Goal: Task Accomplishment & Management: Complete application form

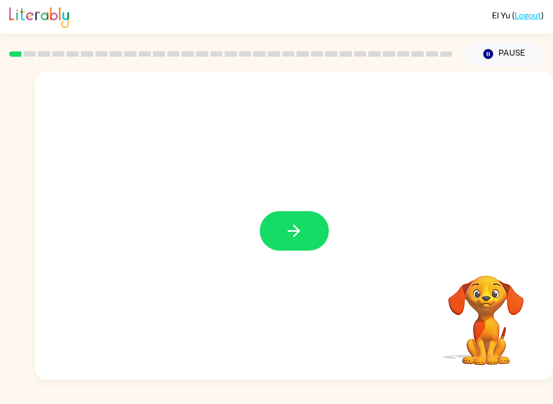
click at [284, 223] on button "button" at bounding box center [294, 230] width 69 height 39
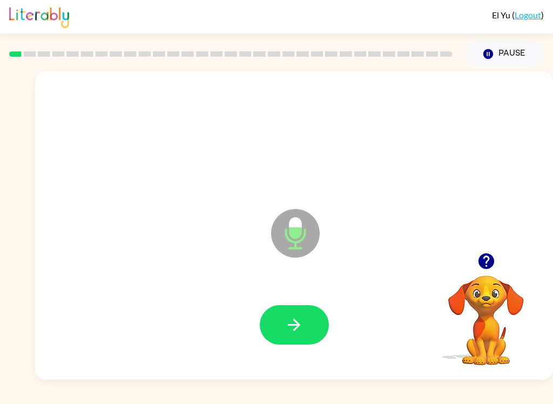
click at [294, 338] on button "button" at bounding box center [294, 324] width 69 height 39
click at [296, 328] on icon "button" at bounding box center [294, 325] width 12 height 12
click at [297, 321] on icon "button" at bounding box center [294, 324] width 19 height 19
click at [306, 318] on button "button" at bounding box center [294, 324] width 69 height 39
click at [314, 324] on button "button" at bounding box center [294, 324] width 69 height 39
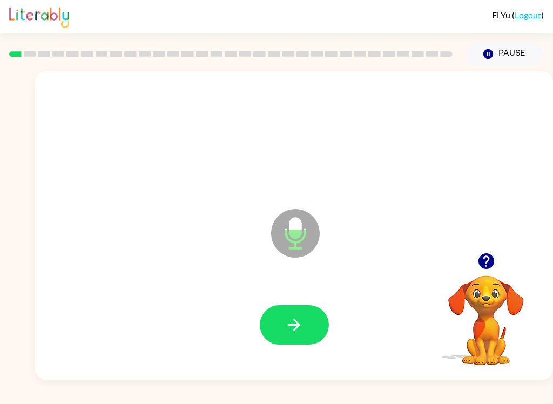
click at [305, 333] on button "button" at bounding box center [294, 324] width 69 height 39
click at [305, 330] on button "button" at bounding box center [294, 324] width 69 height 39
click at [277, 341] on button "button" at bounding box center [294, 324] width 69 height 39
click at [314, 325] on button "button" at bounding box center [294, 324] width 69 height 39
click at [312, 324] on button "button" at bounding box center [294, 324] width 69 height 39
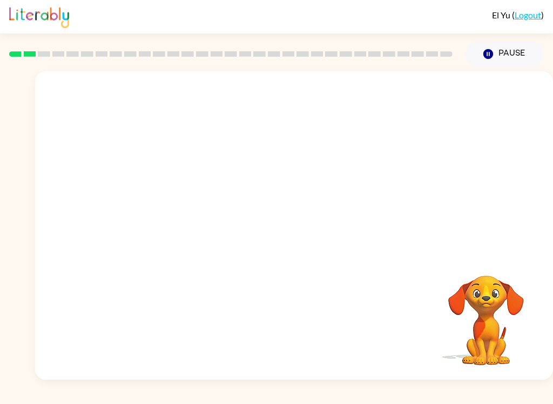
click at [519, 50] on button "Pause Pause" at bounding box center [505, 54] width 78 height 25
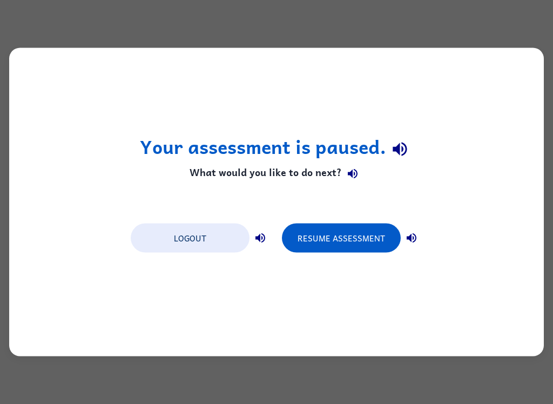
click at [355, 239] on button "Resume Assessment" at bounding box center [341, 238] width 119 height 29
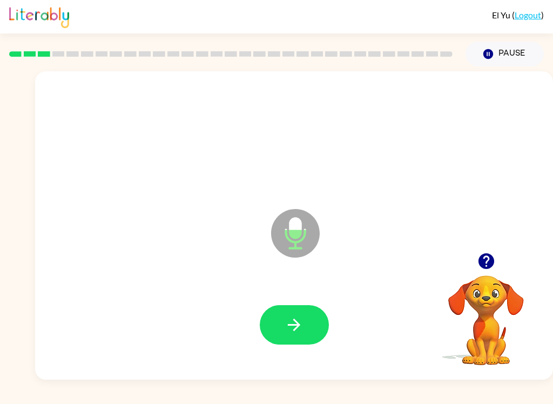
click at [295, 316] on icon "button" at bounding box center [294, 324] width 19 height 19
click at [321, 318] on button "button" at bounding box center [294, 324] width 69 height 39
click at [301, 328] on icon "button" at bounding box center [294, 324] width 19 height 19
click at [301, 316] on icon "button" at bounding box center [294, 324] width 19 height 19
click at [304, 331] on button "button" at bounding box center [294, 324] width 69 height 39
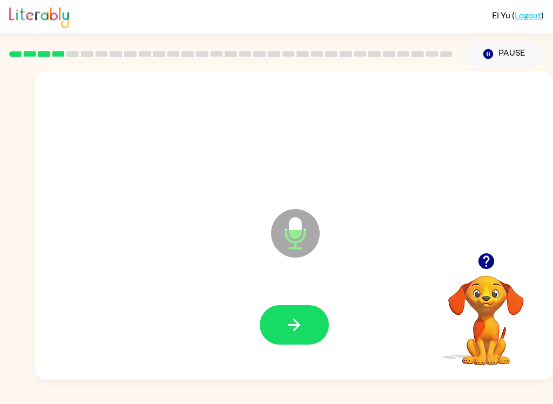
click at [297, 332] on icon "button" at bounding box center [294, 324] width 19 height 19
click at [301, 327] on icon "button" at bounding box center [294, 324] width 19 height 19
click at [306, 328] on button "button" at bounding box center [294, 324] width 69 height 39
click at [311, 335] on button "button" at bounding box center [294, 324] width 69 height 39
click at [305, 302] on div at bounding box center [294, 325] width 496 height 89
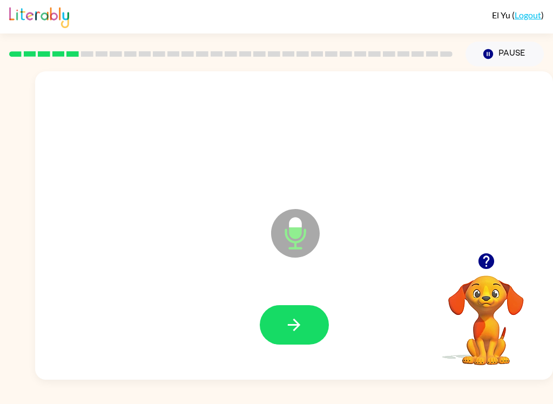
click at [316, 336] on button "button" at bounding box center [294, 324] width 69 height 39
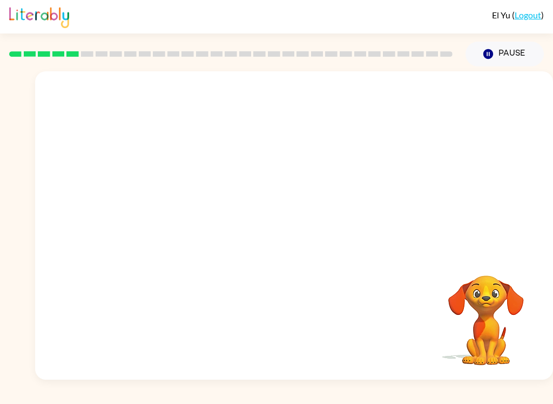
click at [5, 394] on div "El Yu ( Logout ) Pause Pause Your browser must support playing .mp4 files to us…" at bounding box center [276, 202] width 553 height 404
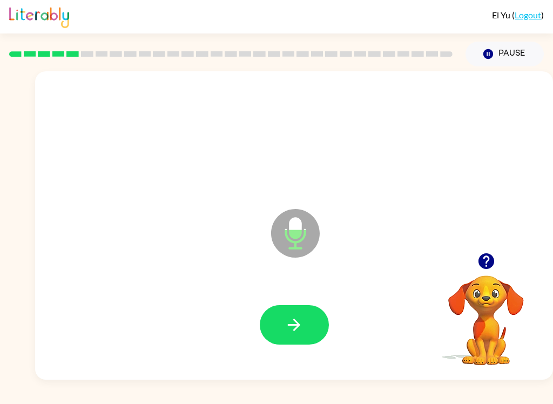
click at [298, 337] on button "button" at bounding box center [294, 324] width 69 height 39
click at [305, 324] on button "button" at bounding box center [294, 324] width 69 height 39
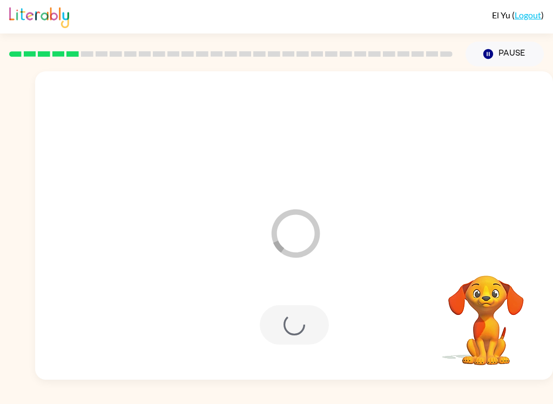
click at [549, 399] on div "El Yu ( Logout ) Pause Pause Loader Your response is being sent to our graders …" at bounding box center [276, 202] width 553 height 404
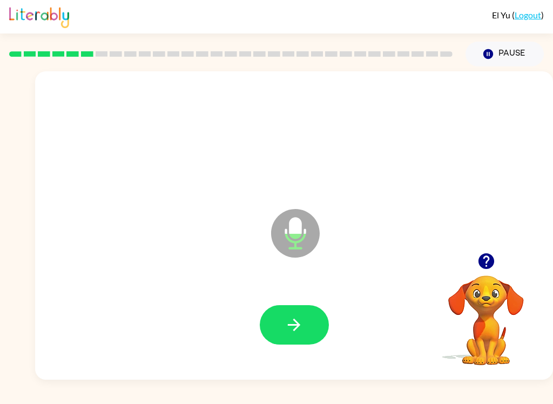
click at [306, 320] on button "button" at bounding box center [294, 324] width 69 height 39
click at [300, 313] on button "button" at bounding box center [294, 324] width 69 height 39
click at [316, 330] on button "button" at bounding box center [294, 324] width 69 height 39
click at [304, 318] on button "button" at bounding box center [294, 324] width 69 height 39
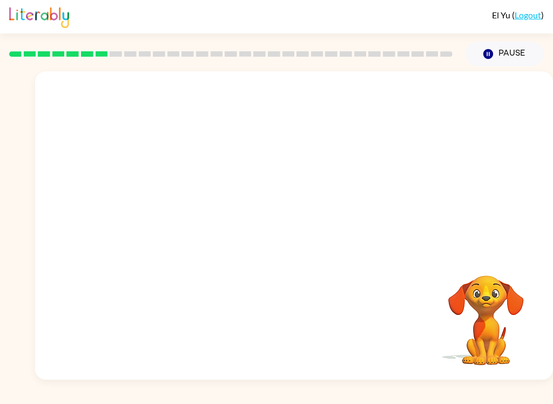
click at [459, 345] on video "Your browser must support playing .mp4 files to use Literably. Please try using…" at bounding box center [486, 313] width 108 height 108
click at [76, 397] on div "El Yu ( Logout ) Pause Pause Your browser must support playing .mp4 files to us…" at bounding box center [276, 202] width 553 height 404
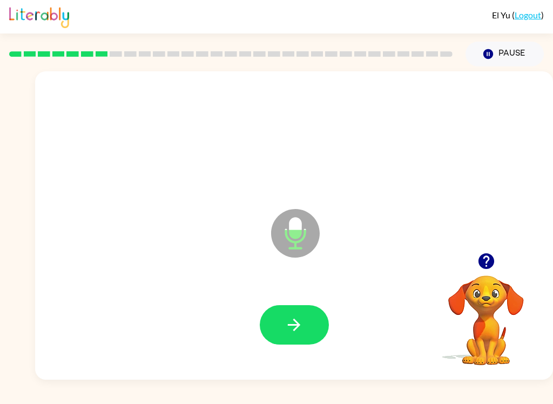
click at [86, 399] on div "El Yu ( Logout ) Pause Pause Microphone The Microphone is here when it is your …" at bounding box center [276, 202] width 553 height 404
click at [299, 334] on icon "button" at bounding box center [294, 324] width 19 height 19
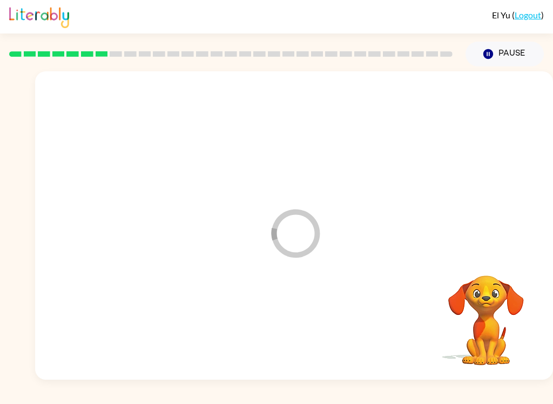
click at [298, 333] on div at bounding box center [294, 325] width 496 height 89
click at [81, 400] on div "El Yu ( Logout ) Pause Pause Your browser must support playing .mp4 files to us…" at bounding box center [276, 202] width 553 height 404
click at [69, 400] on div "El Yu ( Logout ) Pause Pause Your browser must support playing .mp4 files to us…" at bounding box center [276, 202] width 553 height 404
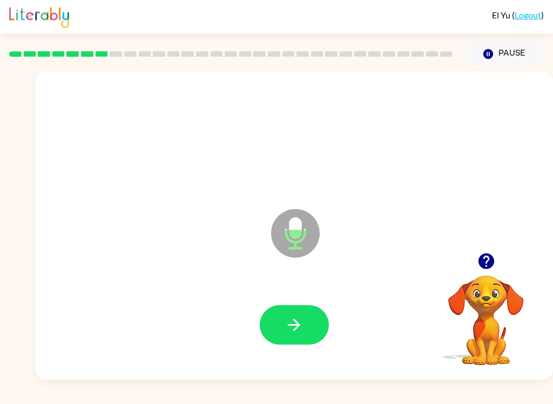
click at [298, 318] on icon "button" at bounding box center [294, 324] width 19 height 19
click at [316, 324] on button "button" at bounding box center [294, 324] width 69 height 39
click at [320, 330] on button "button" at bounding box center [294, 324] width 69 height 39
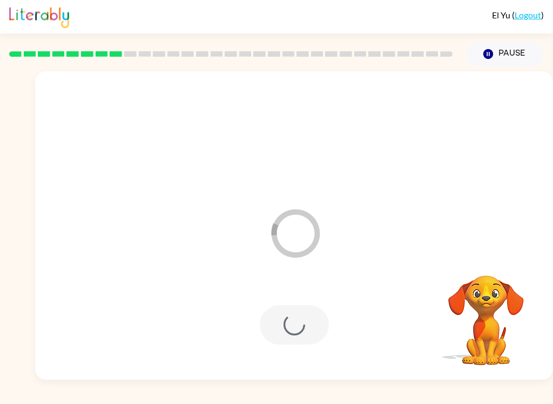
click at [552, 70] on div "Loader Your response is being sent to our graders Your browser must support pla…" at bounding box center [276, 222] width 553 height 313
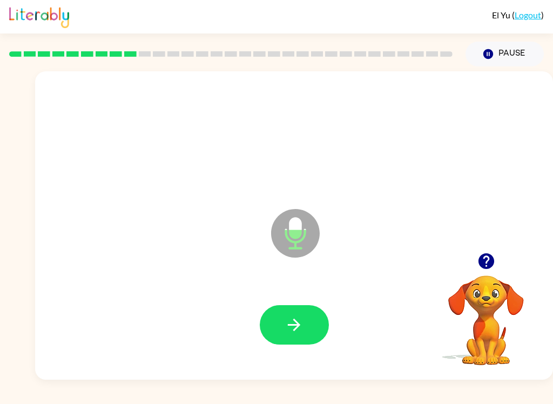
click at [307, 313] on button "button" at bounding box center [294, 324] width 69 height 39
click at [293, 320] on icon "button" at bounding box center [294, 324] width 19 height 19
click at [306, 331] on button "button" at bounding box center [294, 324] width 69 height 39
click at [280, 336] on button "button" at bounding box center [294, 324] width 69 height 39
click at [301, 331] on icon "button" at bounding box center [294, 324] width 19 height 19
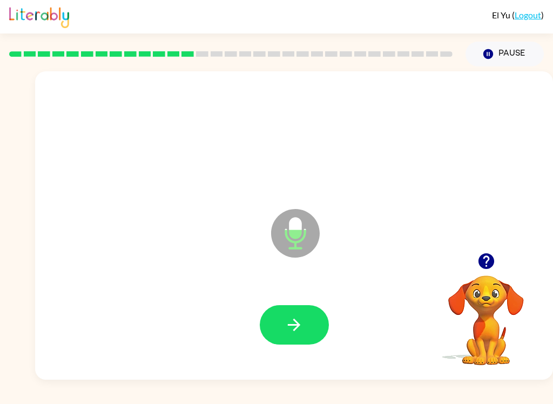
click at [320, 336] on button "button" at bounding box center [294, 324] width 69 height 39
click at [268, 325] on button "button" at bounding box center [294, 324] width 69 height 39
click at [304, 320] on button "button" at bounding box center [294, 324] width 69 height 39
click at [274, 339] on button "button" at bounding box center [294, 324] width 69 height 39
click at [299, 323] on icon "button" at bounding box center [294, 324] width 19 height 19
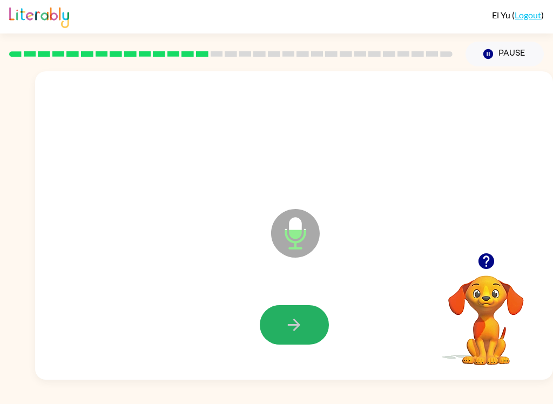
click at [304, 334] on button "button" at bounding box center [294, 324] width 69 height 39
click at [321, 328] on button "button" at bounding box center [294, 324] width 69 height 39
click at [317, 326] on button "button" at bounding box center [294, 324] width 69 height 39
click at [315, 324] on button "button" at bounding box center [294, 324] width 69 height 39
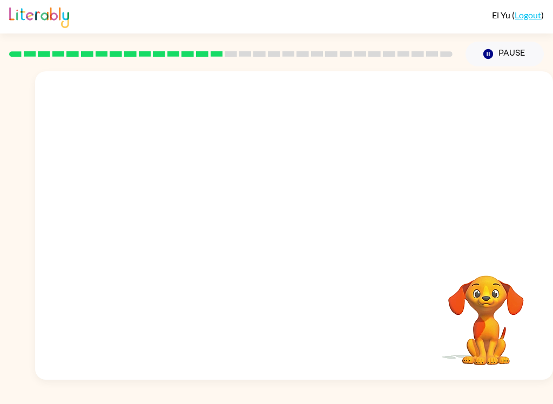
click at [477, 346] on video "Your browser must support playing .mp4 files to use Literably. Please try using…" at bounding box center [486, 313] width 108 height 108
click at [480, 358] on video "Your browser must support playing .mp4 files to use Literably. Please try using…" at bounding box center [486, 313] width 108 height 108
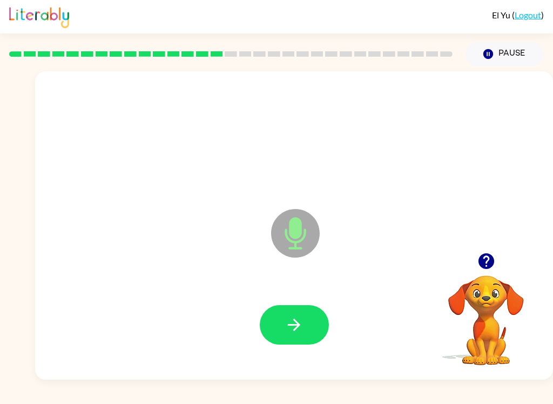
click at [292, 333] on icon "button" at bounding box center [294, 324] width 19 height 19
click at [317, 329] on button "button" at bounding box center [294, 324] width 69 height 39
click at [298, 333] on icon "button" at bounding box center [294, 324] width 19 height 19
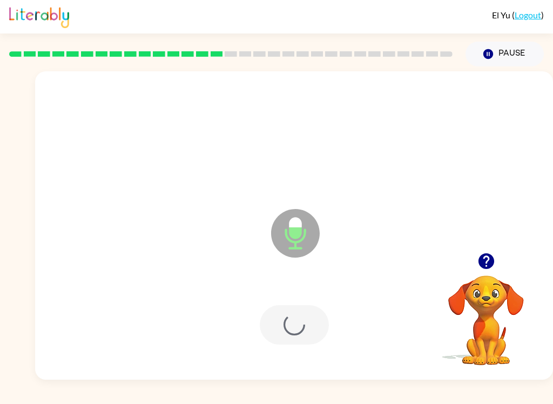
click at [14, 400] on div "El Yu ( Logout ) Pause Pause Microphone The Microphone is here when it is your …" at bounding box center [276, 202] width 553 height 404
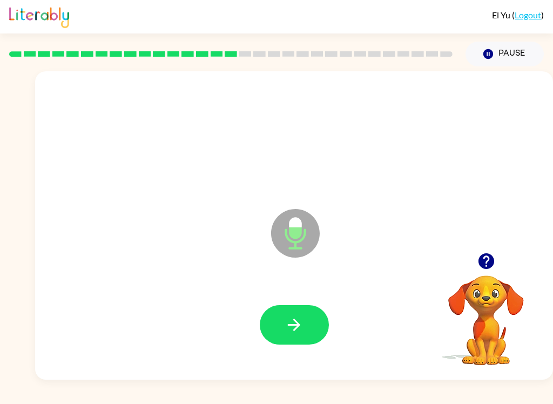
click at [311, 320] on button "button" at bounding box center [294, 324] width 69 height 39
click at [315, 312] on button "button" at bounding box center [294, 324] width 69 height 39
click at [297, 339] on button "button" at bounding box center [294, 324] width 69 height 39
click at [304, 312] on button "button" at bounding box center [294, 324] width 69 height 39
click at [320, 334] on button "button" at bounding box center [294, 324] width 69 height 39
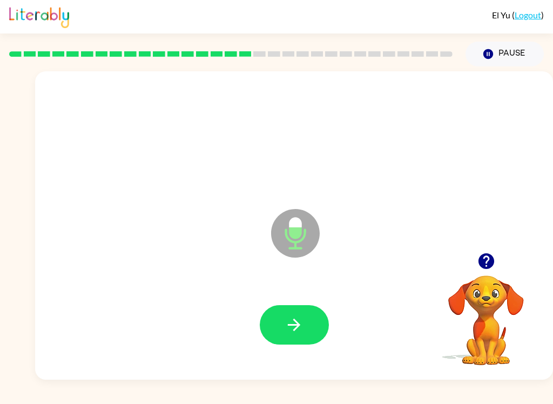
click at [302, 307] on button "button" at bounding box center [294, 324] width 69 height 39
click at [304, 320] on button "button" at bounding box center [294, 324] width 69 height 39
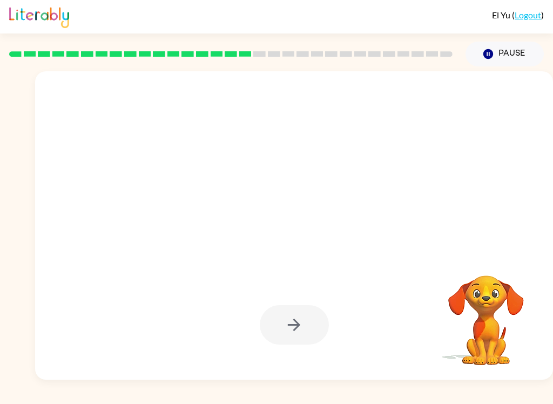
click at [14, 400] on div "El Yu ( Logout ) Pause Pause Your browser must support playing .mp4 files to us…" at bounding box center [276, 202] width 553 height 404
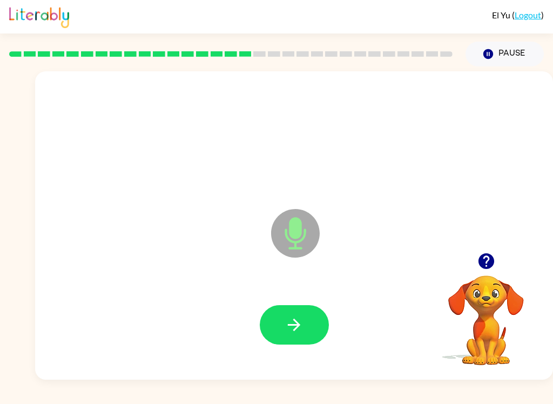
click at [315, 323] on button "button" at bounding box center [294, 324] width 69 height 39
click at [312, 325] on button "button" at bounding box center [294, 324] width 69 height 39
click at [285, 318] on icon "button" at bounding box center [294, 324] width 19 height 19
click at [299, 341] on button "button" at bounding box center [294, 324] width 69 height 39
click at [319, 338] on button "button" at bounding box center [294, 324] width 69 height 39
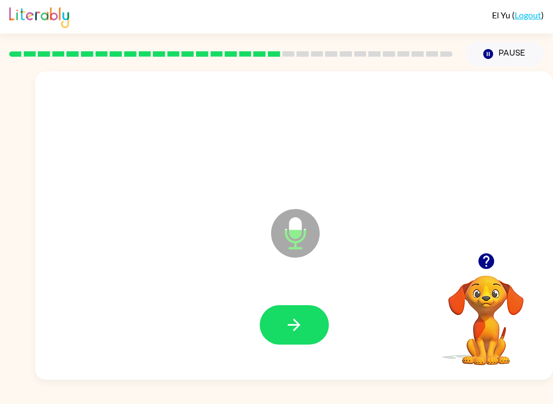
click at [292, 329] on icon "button" at bounding box center [294, 324] width 19 height 19
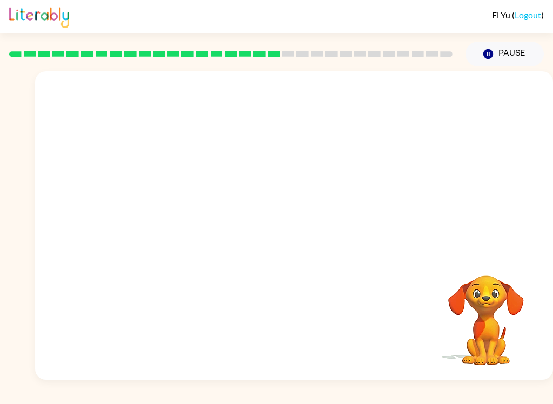
click at [0, 399] on div "El Yu ( Logout ) Pause Pause Your browser must support playing .mp4 files to us…" at bounding box center [276, 202] width 553 height 404
click at [293, 69] on div at bounding box center [231, 54] width 456 height 38
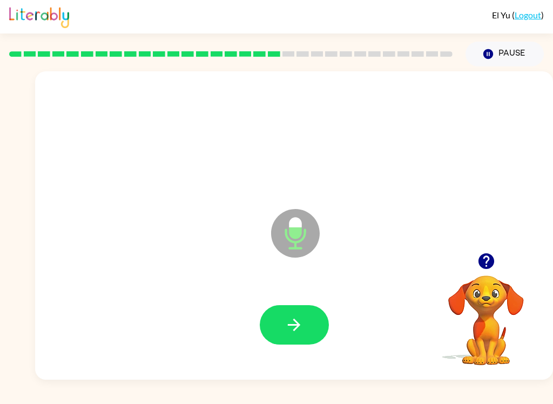
click at [300, 329] on icon "button" at bounding box center [294, 324] width 19 height 19
click at [311, 328] on button "button" at bounding box center [294, 324] width 69 height 39
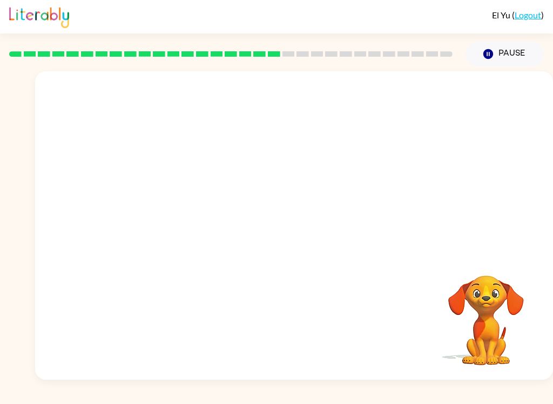
click at [496, 400] on div "El Yu ( Logout ) Pause Pause Your browser must support playing .mp4 files to us…" at bounding box center [276, 202] width 553 height 404
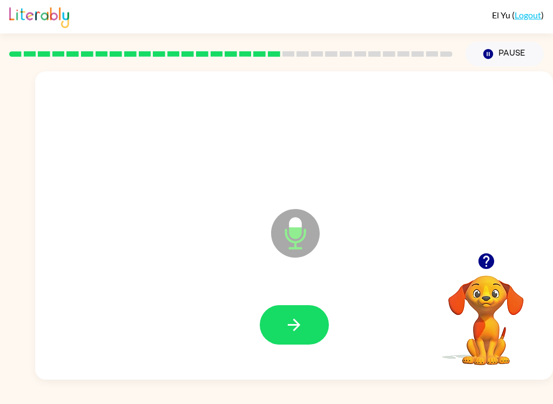
click at [297, 336] on button "button" at bounding box center [294, 324] width 69 height 39
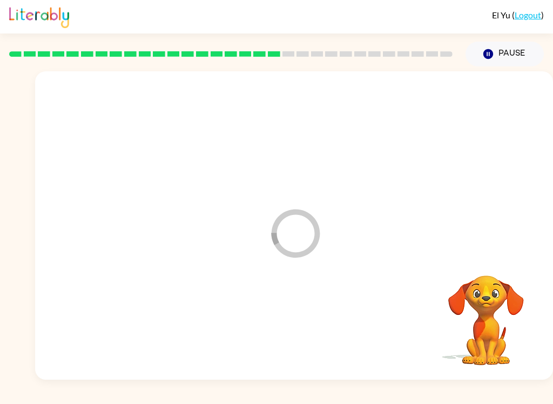
click at [2, 399] on div "El Yu ( Logout ) Pause Pause Loader Your response is being sent to our graders …" at bounding box center [276, 202] width 553 height 404
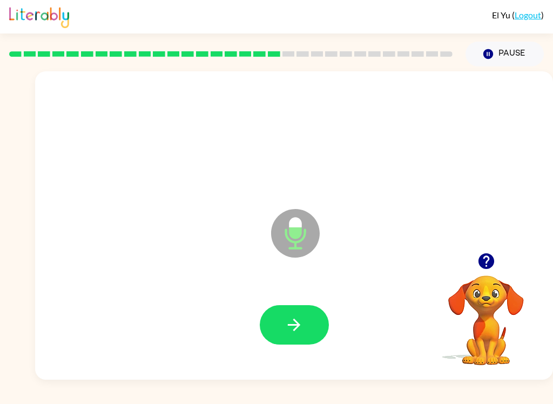
click at [281, 309] on button "button" at bounding box center [294, 324] width 69 height 39
click at [284, 323] on button "button" at bounding box center [294, 324] width 69 height 39
click at [308, 325] on button "button" at bounding box center [294, 324] width 69 height 39
click at [300, 316] on icon "button" at bounding box center [294, 324] width 19 height 19
click at [313, 333] on button "button" at bounding box center [294, 324] width 69 height 39
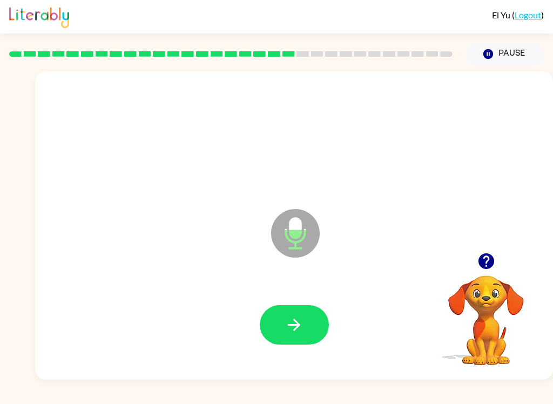
click at [301, 340] on button "button" at bounding box center [294, 324] width 69 height 39
click at [300, 325] on icon "button" at bounding box center [294, 325] width 12 height 12
click at [280, 318] on button "button" at bounding box center [294, 324] width 69 height 39
click at [298, 320] on icon "button" at bounding box center [294, 324] width 19 height 19
click at [305, 332] on button "button" at bounding box center [294, 324] width 69 height 39
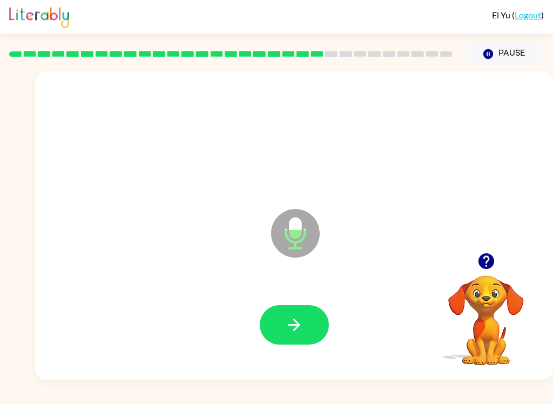
click at [303, 327] on icon "button" at bounding box center [294, 324] width 19 height 19
click at [316, 333] on button "button" at bounding box center [294, 324] width 69 height 39
click at [291, 334] on icon "button" at bounding box center [294, 324] width 19 height 19
click at [298, 325] on icon "button" at bounding box center [294, 325] width 12 height 12
click at [325, 334] on button "button" at bounding box center [294, 324] width 69 height 39
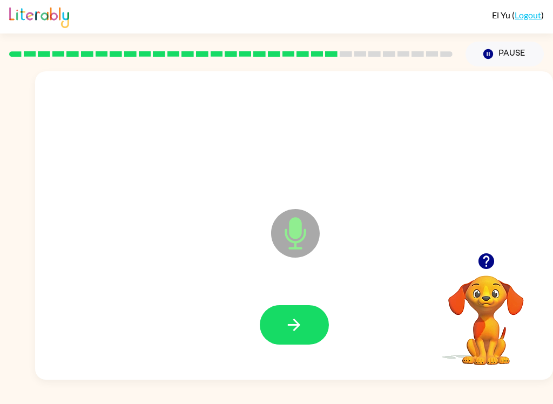
click at [286, 330] on icon "button" at bounding box center [294, 324] width 19 height 19
click at [292, 333] on icon "button" at bounding box center [294, 324] width 19 height 19
click at [298, 329] on icon "button" at bounding box center [294, 324] width 19 height 19
click at [308, 331] on button "button" at bounding box center [294, 324] width 69 height 39
click at [307, 319] on button "button" at bounding box center [294, 324] width 69 height 39
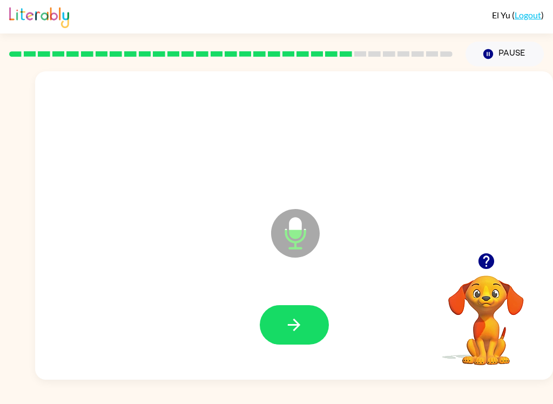
click at [300, 313] on button "button" at bounding box center [294, 324] width 69 height 39
click at [296, 315] on button "button" at bounding box center [294, 324] width 69 height 39
click at [319, 333] on button "button" at bounding box center [294, 324] width 69 height 39
click at [314, 324] on button "button" at bounding box center [294, 324] width 69 height 39
click at [318, 331] on button "button" at bounding box center [294, 324] width 69 height 39
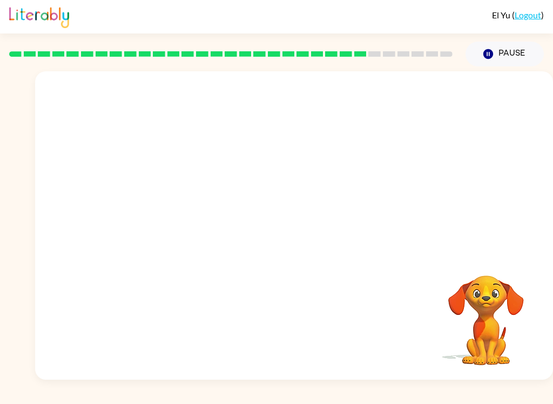
click at [44, 396] on div "El Yu ( Logout ) Pause Pause Your browser must support playing .mp4 files to us…" at bounding box center [276, 202] width 553 height 404
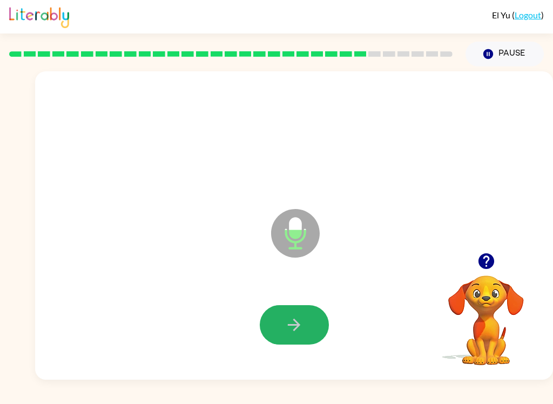
click at [304, 333] on button "button" at bounding box center [294, 324] width 69 height 39
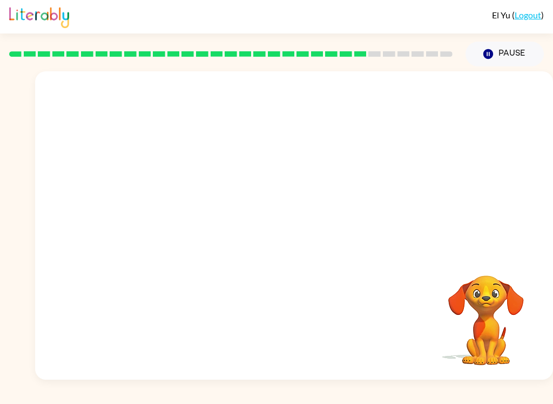
click at [98, 400] on div "El Yu ( Logout ) Pause Pause Your browser must support playing .mp4 files to us…" at bounding box center [276, 202] width 553 height 404
click at [90, 400] on div "El Yu ( Logout ) Pause Pause Your browser must support playing .mp4 files to us…" at bounding box center [276, 202] width 553 height 404
click at [84, 400] on div "El Yu ( Logout ) Pause Pause Your browser must support playing .mp4 files to us…" at bounding box center [276, 202] width 553 height 404
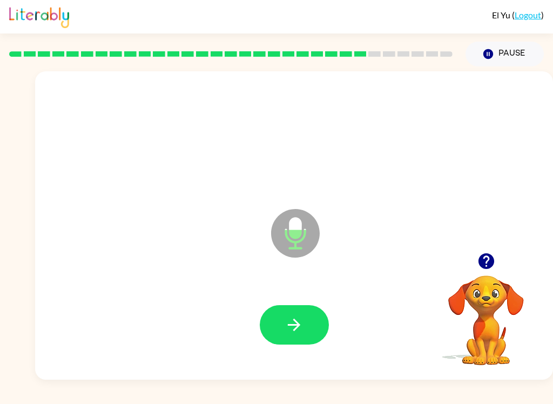
click at [308, 313] on button "button" at bounding box center [294, 324] width 69 height 39
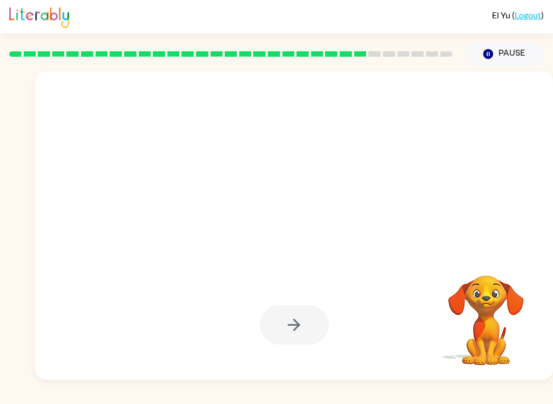
click at [89, 400] on div "El Yu ( Logout ) Pause Pause Your browser must support playing .mp4 files to us…" at bounding box center [276, 202] width 553 height 404
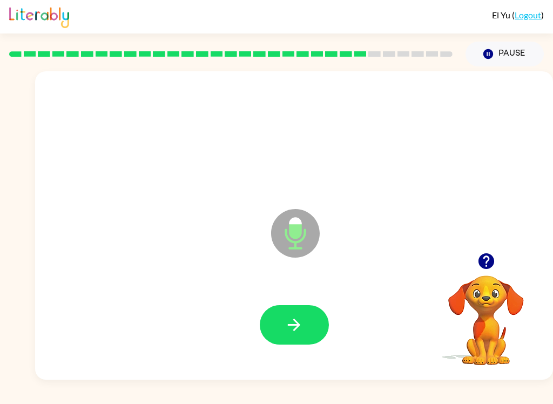
click at [297, 321] on icon "button" at bounding box center [294, 325] width 12 height 12
click at [320, 326] on button "button" at bounding box center [294, 324] width 69 height 39
click at [306, 339] on button "button" at bounding box center [294, 324] width 69 height 39
click at [310, 299] on div at bounding box center [294, 325] width 496 height 89
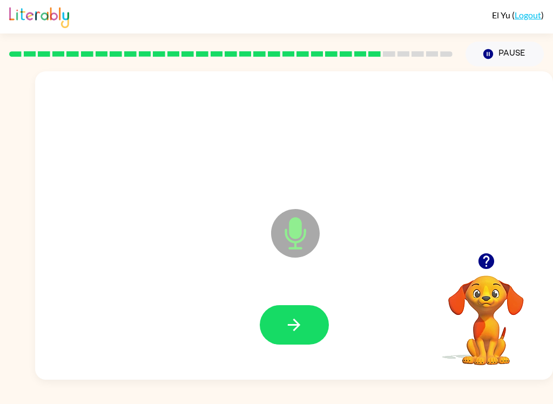
click at [322, 334] on button "button" at bounding box center [294, 324] width 69 height 39
click at [299, 342] on button "button" at bounding box center [294, 324] width 69 height 39
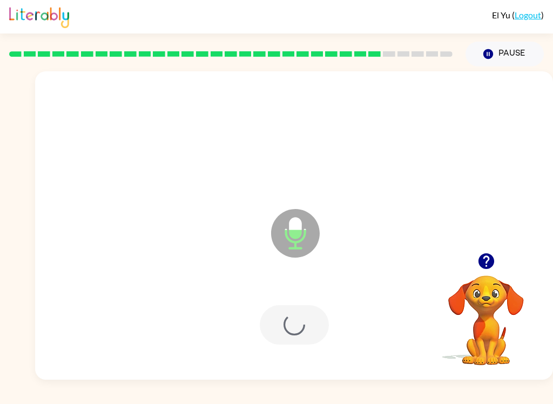
click at [299, 342] on div at bounding box center [294, 324] width 69 height 39
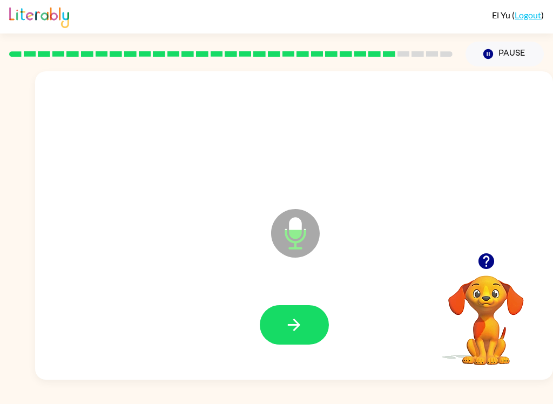
click at [320, 333] on button "button" at bounding box center [294, 324] width 69 height 39
click at [309, 318] on button "button" at bounding box center [294, 324] width 69 height 39
click at [308, 332] on button "button" at bounding box center [294, 324] width 69 height 39
click at [299, 315] on icon "button" at bounding box center [294, 324] width 19 height 19
click at [311, 332] on button "button" at bounding box center [294, 324] width 69 height 39
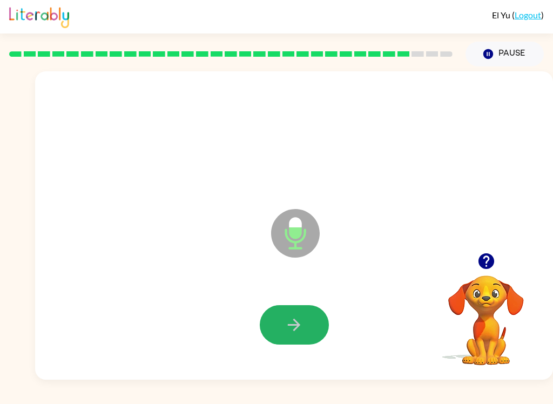
click at [285, 334] on icon "button" at bounding box center [294, 324] width 19 height 19
click at [299, 345] on button "button" at bounding box center [294, 324] width 69 height 39
click at [310, 336] on button "button" at bounding box center [294, 324] width 69 height 39
click at [311, 322] on button "button" at bounding box center [294, 324] width 69 height 39
click at [300, 325] on icon "button" at bounding box center [294, 325] width 12 height 12
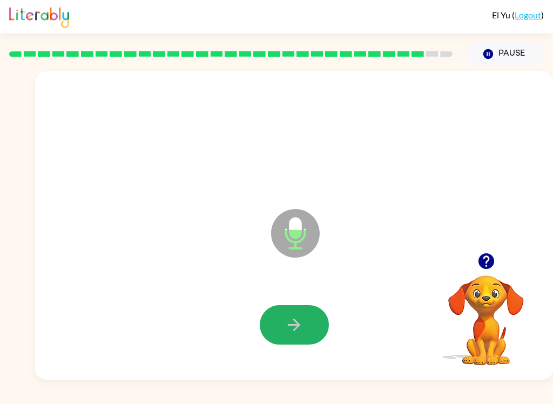
click at [311, 328] on button "button" at bounding box center [294, 324] width 69 height 39
click at [297, 331] on icon "button" at bounding box center [294, 324] width 19 height 19
click at [304, 337] on button "button" at bounding box center [294, 324] width 69 height 39
click at [305, 327] on button "button" at bounding box center [294, 324] width 69 height 39
click at [312, 316] on button "button" at bounding box center [294, 324] width 69 height 39
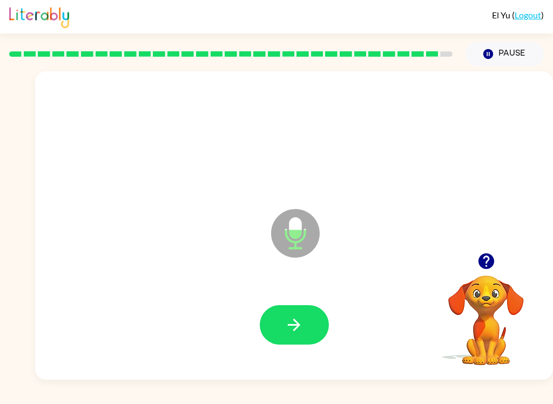
click at [306, 338] on button "button" at bounding box center [294, 324] width 69 height 39
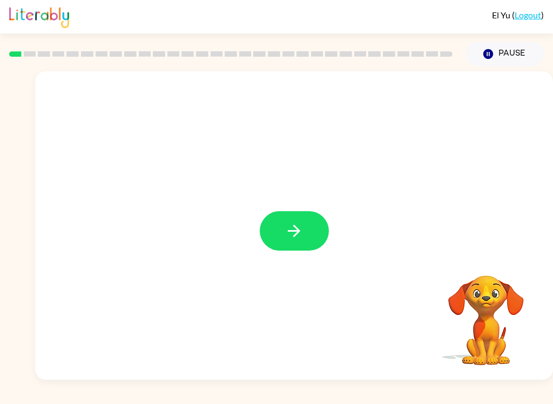
click at [312, 236] on button "button" at bounding box center [294, 230] width 69 height 39
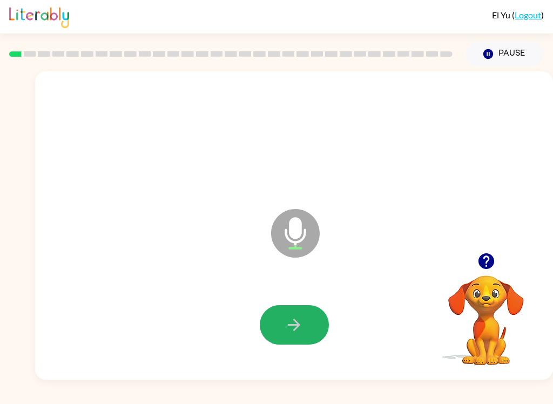
click at [292, 332] on icon "button" at bounding box center [294, 324] width 19 height 19
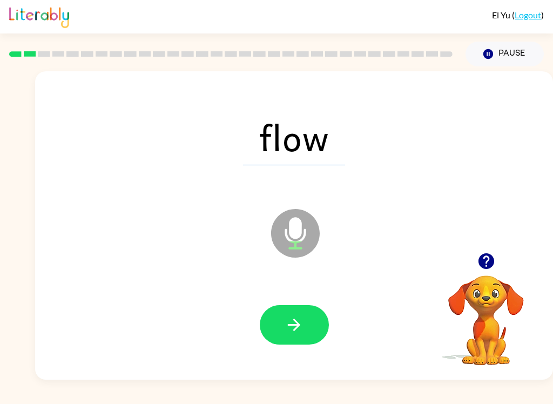
click at [321, 320] on button "button" at bounding box center [294, 324] width 69 height 39
click at [315, 331] on button "button" at bounding box center [294, 324] width 69 height 39
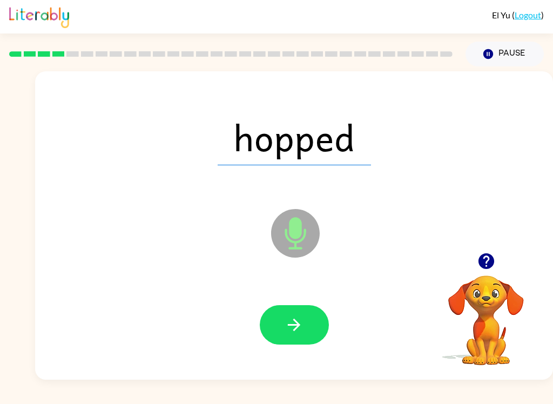
click at [312, 326] on button "button" at bounding box center [294, 324] width 69 height 39
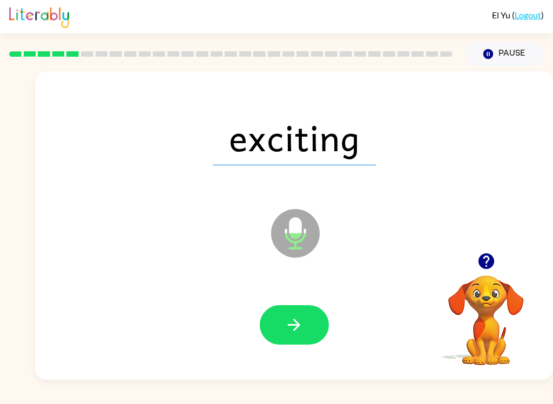
click at [309, 333] on button "button" at bounding box center [294, 324] width 69 height 39
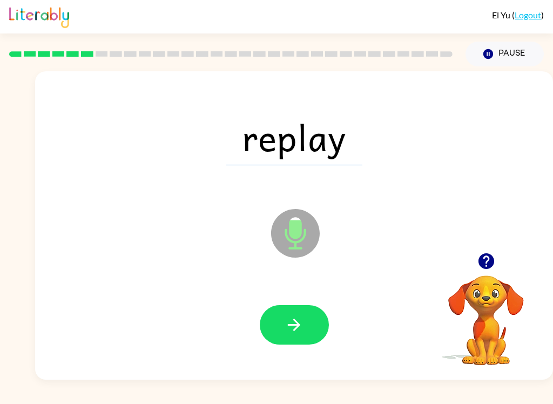
click at [320, 339] on button "button" at bounding box center [294, 324] width 69 height 39
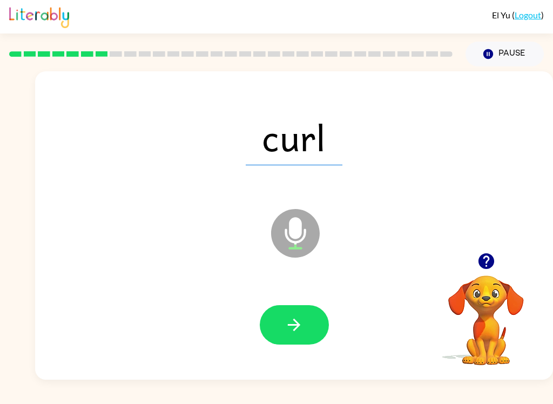
click at [313, 343] on button "button" at bounding box center [294, 324] width 69 height 39
click at [323, 325] on button "button" at bounding box center [294, 324] width 69 height 39
click at [309, 332] on button "button" at bounding box center [294, 324] width 69 height 39
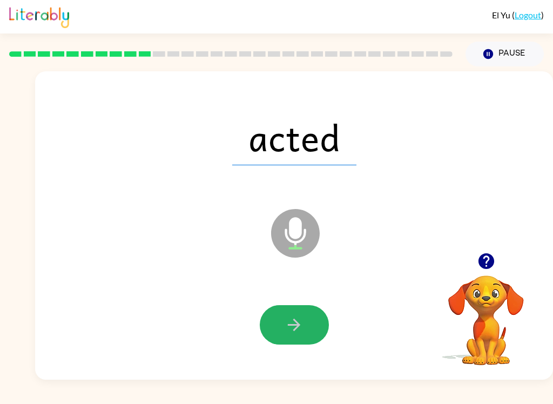
click at [318, 335] on button "button" at bounding box center [294, 324] width 69 height 39
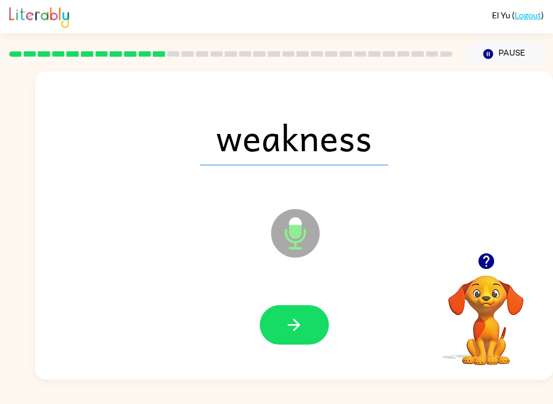
click at [315, 338] on button "button" at bounding box center [294, 324] width 69 height 39
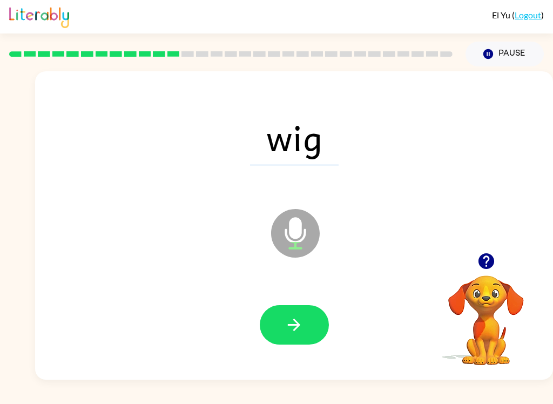
click at [324, 321] on button "button" at bounding box center [294, 324] width 69 height 39
click at [297, 316] on icon "button" at bounding box center [294, 324] width 19 height 19
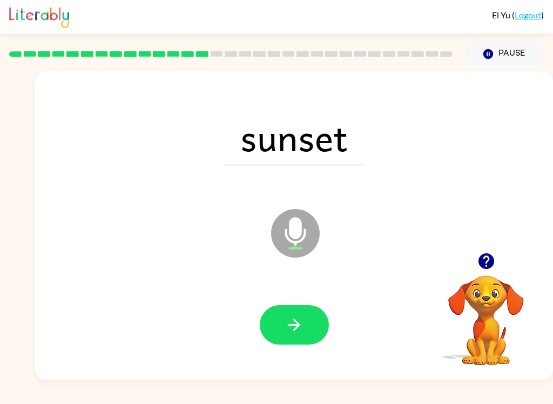
click at [309, 325] on button "button" at bounding box center [294, 324] width 69 height 39
click at [318, 330] on button "button" at bounding box center [294, 324] width 69 height 39
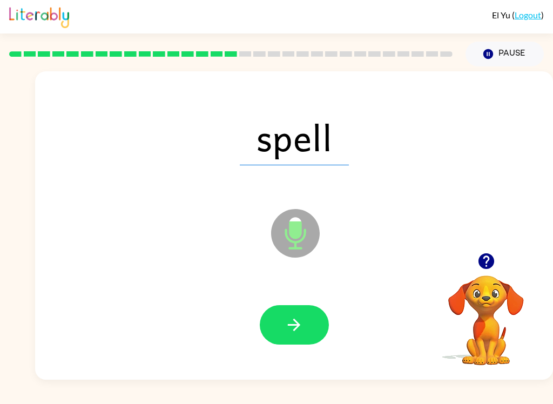
click at [311, 339] on button "button" at bounding box center [294, 324] width 69 height 39
click at [315, 332] on button "button" at bounding box center [294, 324] width 69 height 39
click at [257, 313] on div at bounding box center [294, 325] width 496 height 89
click at [257, 312] on div at bounding box center [294, 325] width 496 height 89
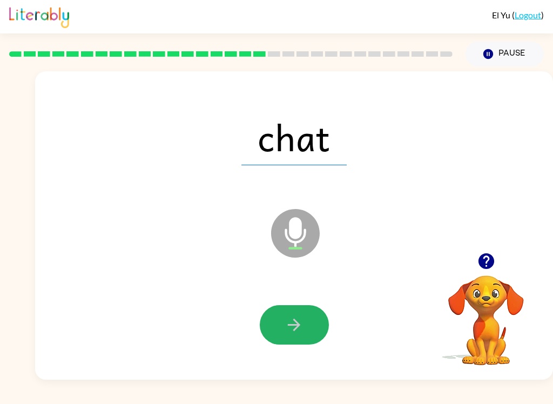
click at [299, 335] on button "button" at bounding box center [294, 324] width 69 height 39
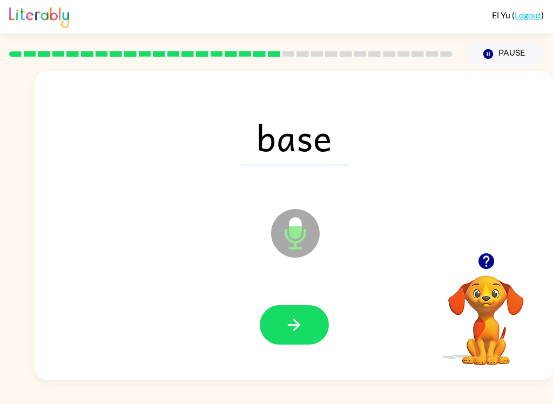
click at [320, 328] on button "button" at bounding box center [294, 324] width 69 height 39
click at [314, 331] on button "button" at bounding box center [294, 324] width 69 height 39
click at [311, 332] on button "button" at bounding box center [294, 324] width 69 height 39
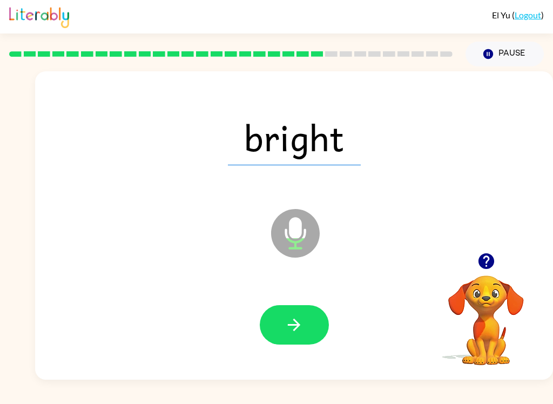
click at [300, 334] on icon "button" at bounding box center [294, 324] width 19 height 19
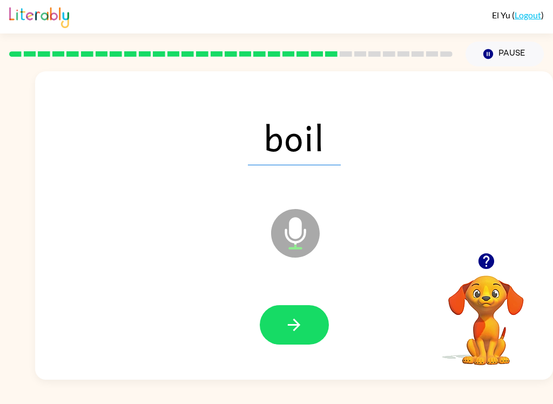
click at [306, 324] on button "button" at bounding box center [294, 324] width 69 height 39
click at [311, 332] on button "button" at bounding box center [294, 324] width 69 height 39
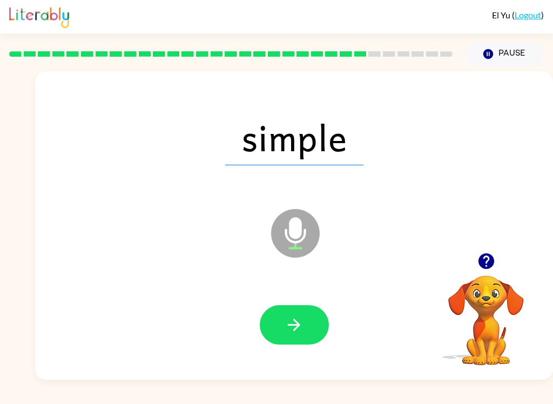
click at [297, 332] on icon "button" at bounding box center [294, 324] width 19 height 19
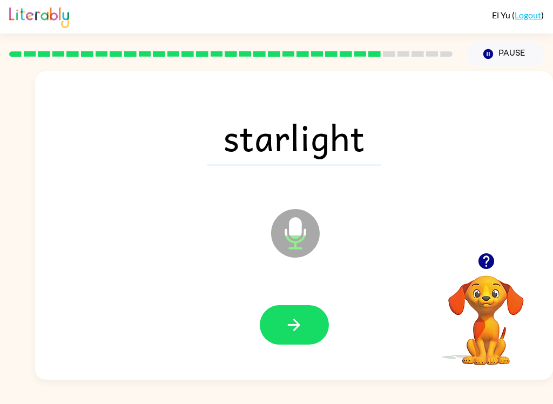
click at [309, 314] on button "button" at bounding box center [294, 324] width 69 height 39
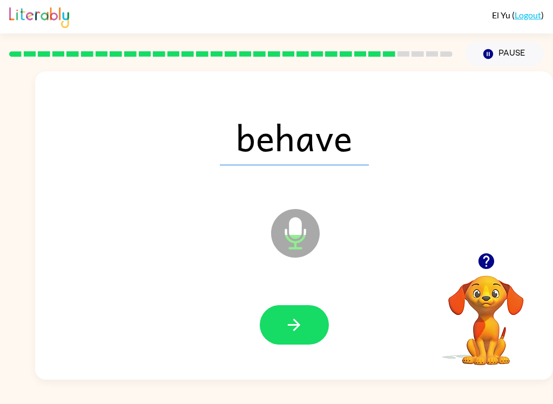
click at [300, 324] on icon "button" at bounding box center [294, 324] width 19 height 19
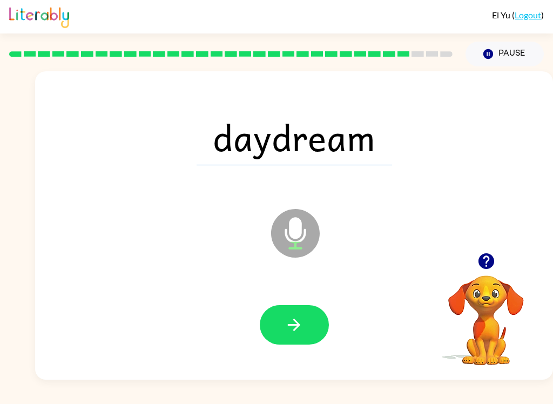
click at [326, 331] on button "button" at bounding box center [294, 324] width 69 height 39
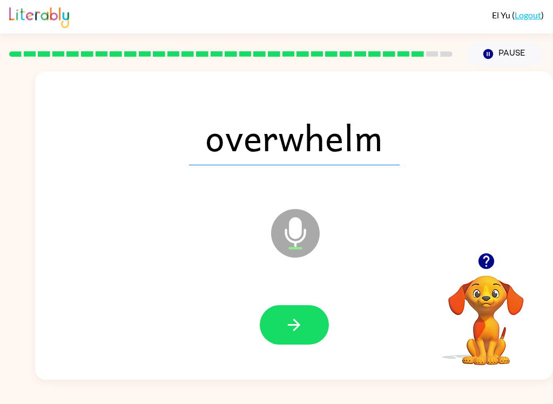
click at [312, 321] on button "button" at bounding box center [294, 324] width 69 height 39
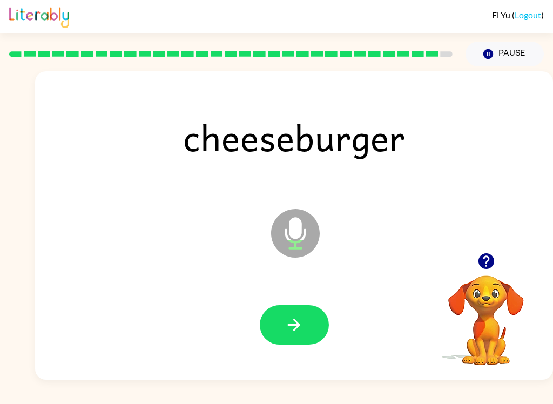
click at [299, 332] on icon "button" at bounding box center [294, 324] width 19 height 19
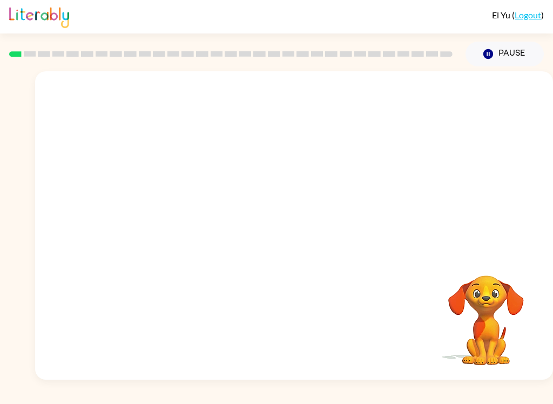
click at [151, 108] on video "Your browser must support playing .mp4 files to use Literably. Please try using…" at bounding box center [294, 161] width 518 height 181
click at [153, 99] on video "Your browser must support playing .mp4 files to use Literably. Please try using…" at bounding box center [294, 161] width 518 height 181
click at [276, 239] on button "button" at bounding box center [294, 230] width 69 height 39
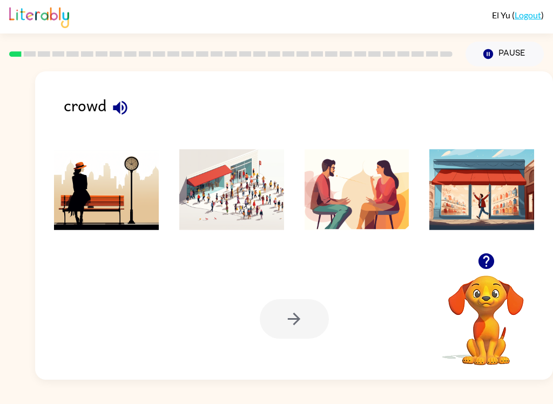
click at [259, 204] on img at bounding box center [231, 189] width 105 height 81
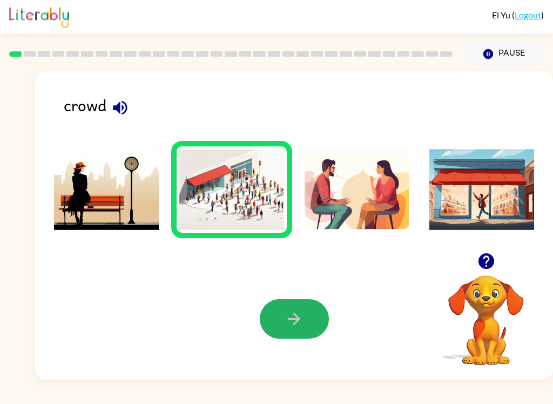
click at [302, 321] on icon "button" at bounding box center [294, 318] width 19 height 19
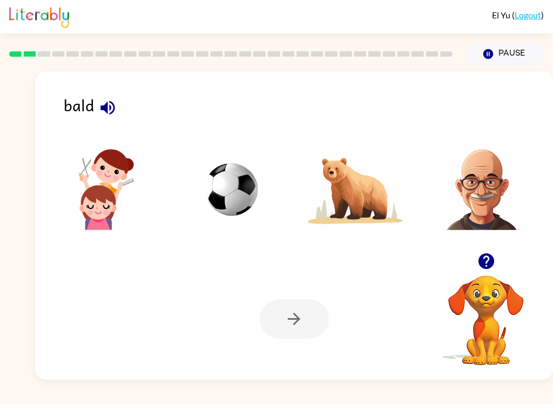
click at [469, 206] on img at bounding box center [481, 189] width 105 height 81
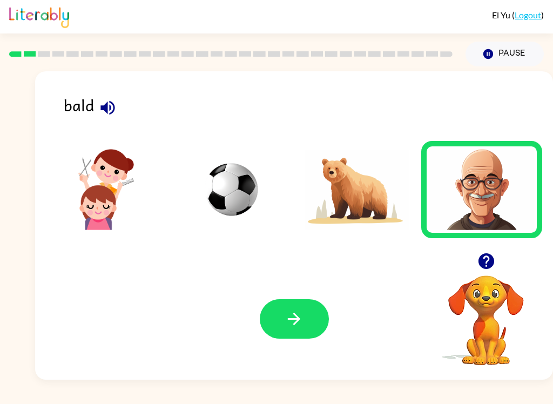
click at [291, 317] on icon "button" at bounding box center [294, 318] width 19 height 19
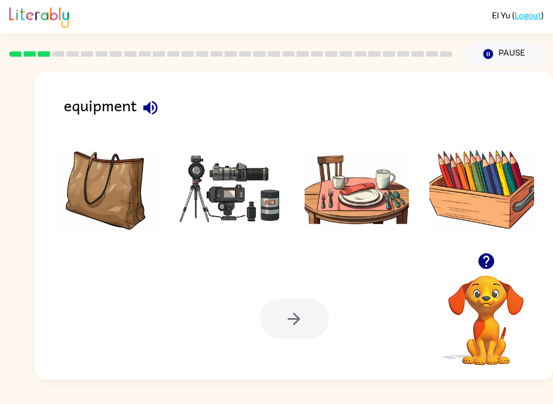
click at [216, 208] on img at bounding box center [231, 189] width 105 height 81
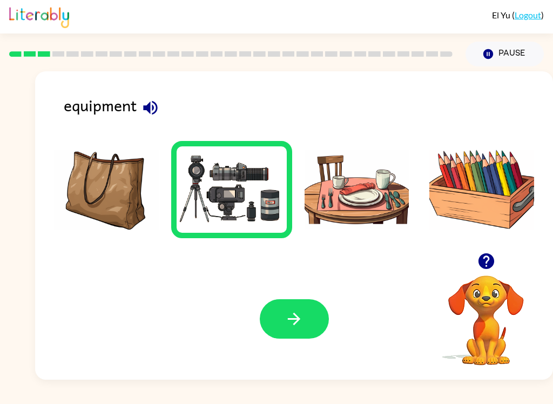
click at [284, 334] on button "button" at bounding box center [294, 318] width 69 height 39
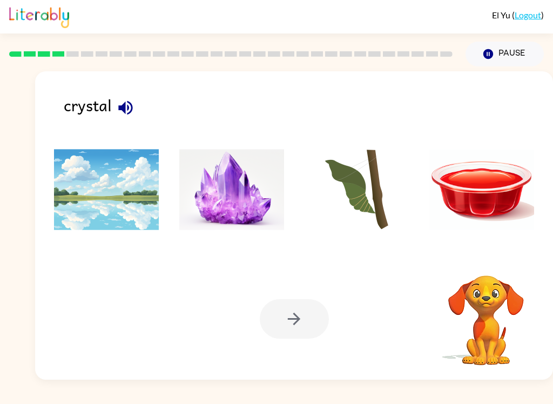
click at [245, 217] on img at bounding box center [231, 189] width 105 height 81
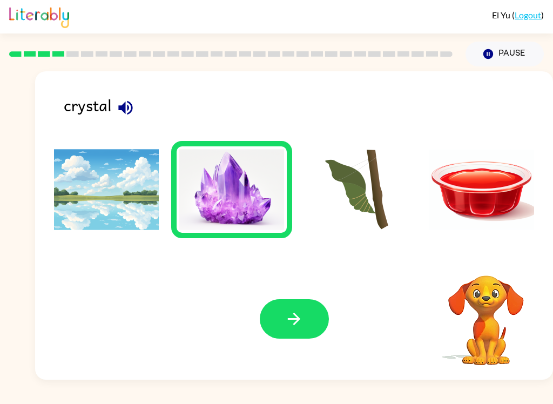
click at [294, 322] on icon "button" at bounding box center [294, 318] width 19 height 19
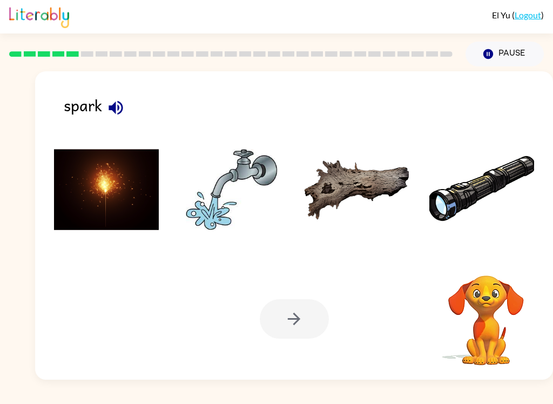
click at [122, 219] on img at bounding box center [106, 189] width 105 height 81
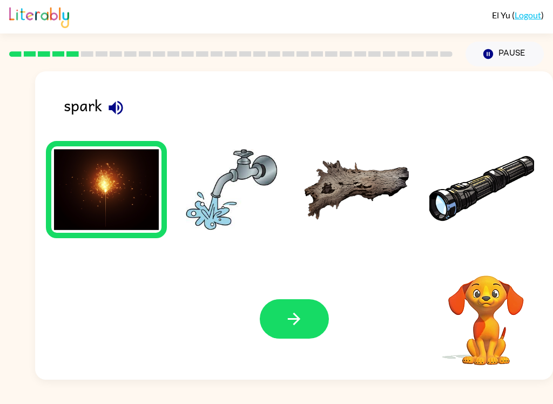
click at [303, 338] on button "button" at bounding box center [294, 318] width 69 height 39
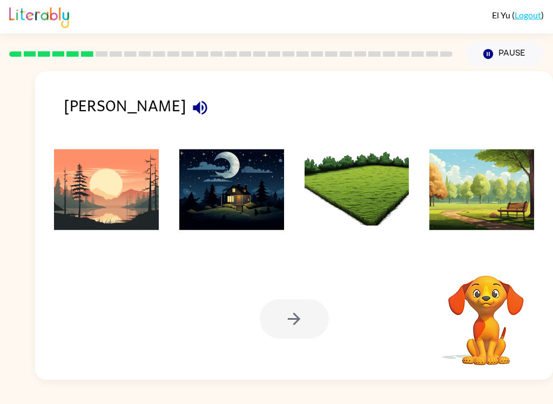
click at [296, 327] on div at bounding box center [294, 318] width 69 height 39
click at [125, 210] on img at bounding box center [106, 189] width 105 height 81
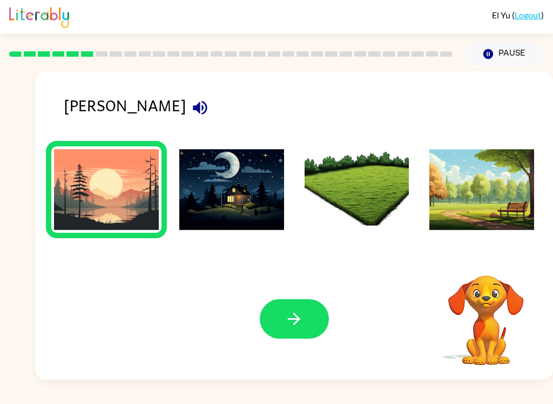
click at [295, 333] on button "button" at bounding box center [294, 318] width 69 height 39
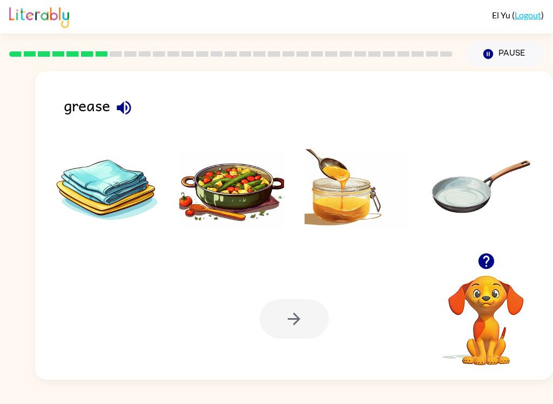
click at [334, 208] on img at bounding box center [357, 189] width 105 height 81
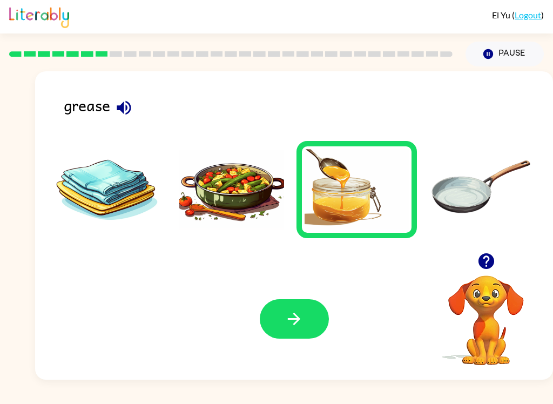
click at [294, 317] on icon "button" at bounding box center [294, 318] width 19 height 19
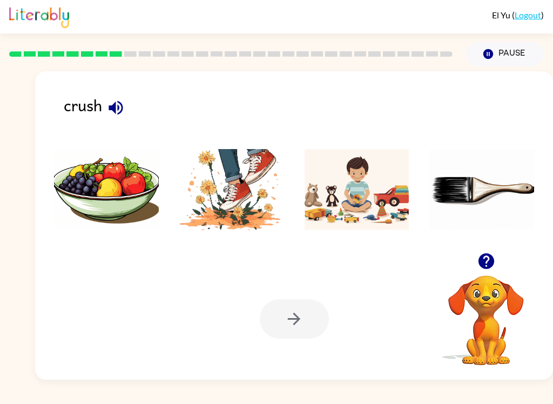
click at [237, 185] on img at bounding box center [231, 189] width 105 height 81
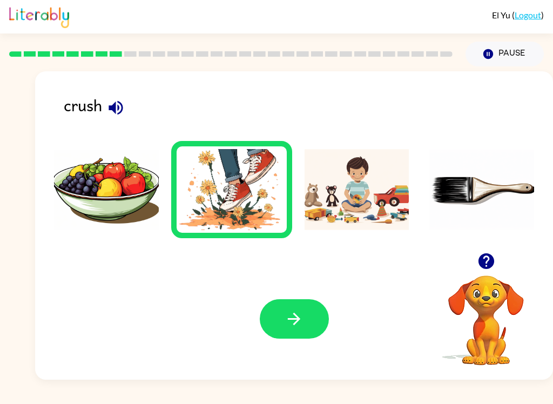
click at [291, 314] on icon "button" at bounding box center [294, 318] width 19 height 19
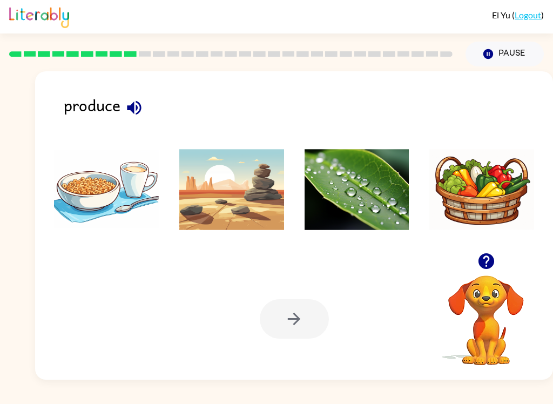
click at [472, 209] on img at bounding box center [481, 189] width 105 height 81
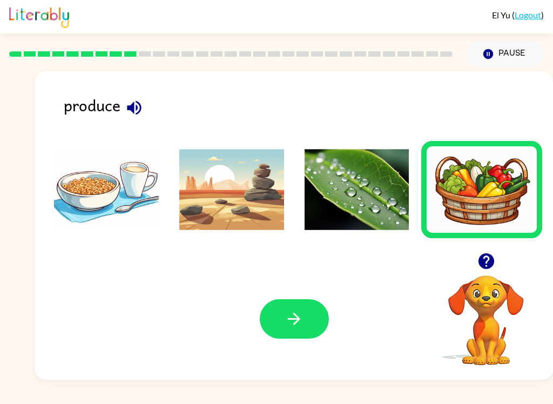
click at [317, 335] on button "button" at bounding box center [294, 318] width 69 height 39
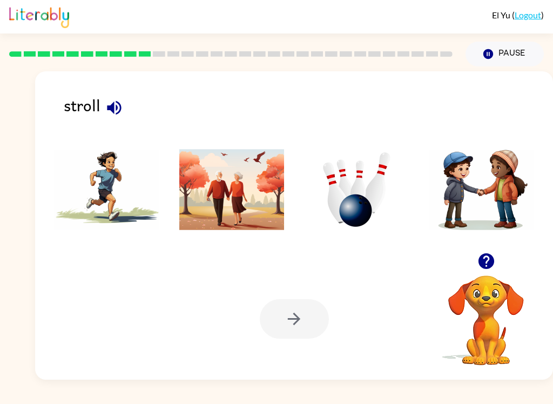
click at [372, 205] on img at bounding box center [357, 189] width 105 height 81
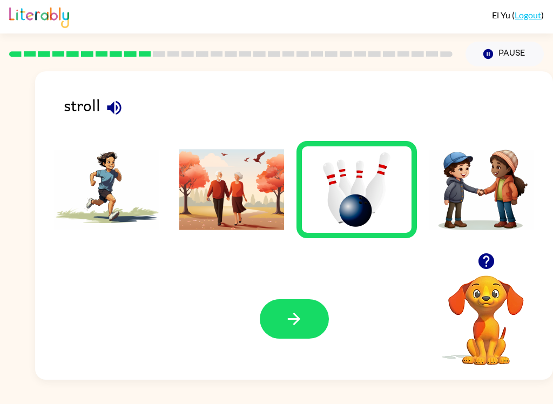
click at [315, 319] on button "button" at bounding box center [294, 318] width 69 height 39
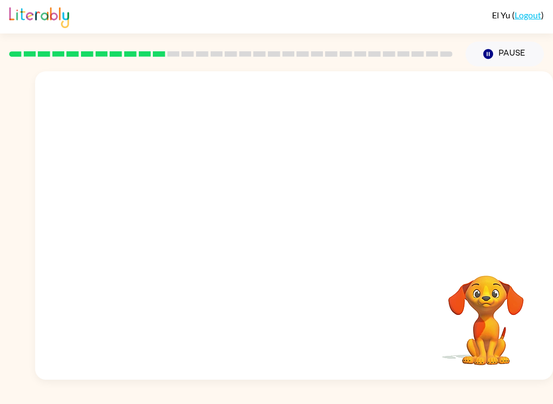
click at [169, 204] on video "Your browser must support playing .mp4 files to use Literably. Please try using…" at bounding box center [294, 161] width 518 height 181
click at [319, 240] on button "button" at bounding box center [294, 230] width 69 height 39
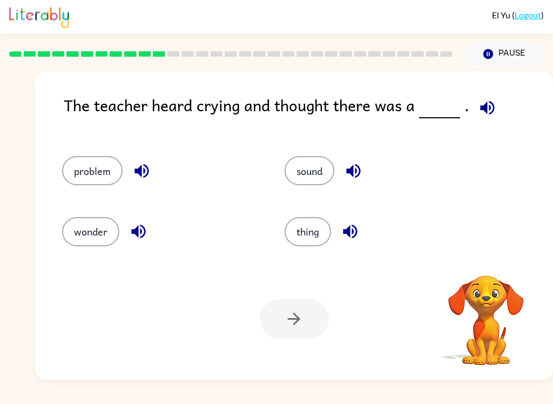
click at [67, 400] on div "El Yu ( Logout ) Pause Pause The teacher heard crying and thought there was a .…" at bounding box center [276, 202] width 553 height 404
click at [225, 394] on div "El Yu ( Logout ) Pause Pause The teacher heard crying and thought there was a .…" at bounding box center [276, 202] width 553 height 404
click at [442, 100] on span at bounding box center [444, 105] width 4 height 24
click at [83, 169] on button "problem" at bounding box center [92, 170] width 60 height 29
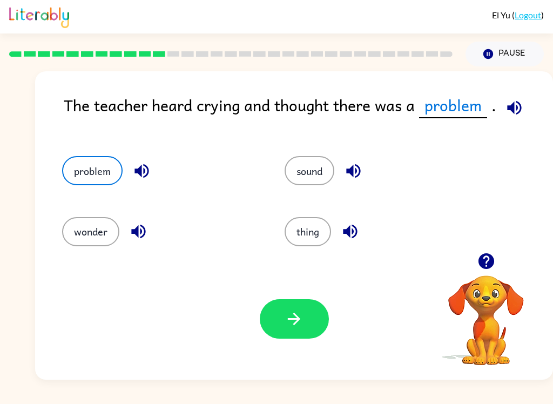
click at [301, 338] on button "button" at bounding box center [294, 318] width 69 height 39
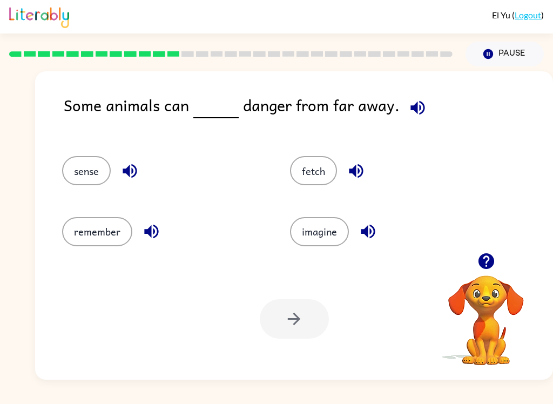
click at [87, 169] on button "sense" at bounding box center [86, 170] width 49 height 29
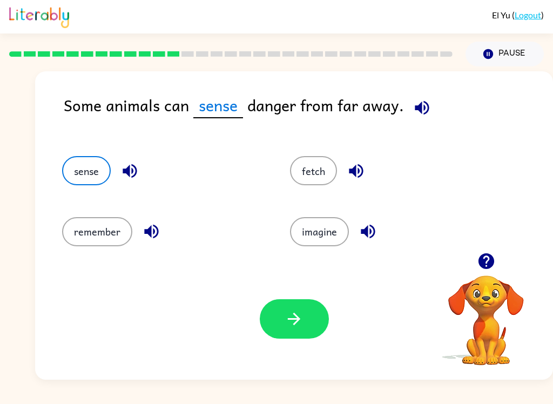
click at [297, 322] on icon "button" at bounding box center [294, 319] width 12 height 12
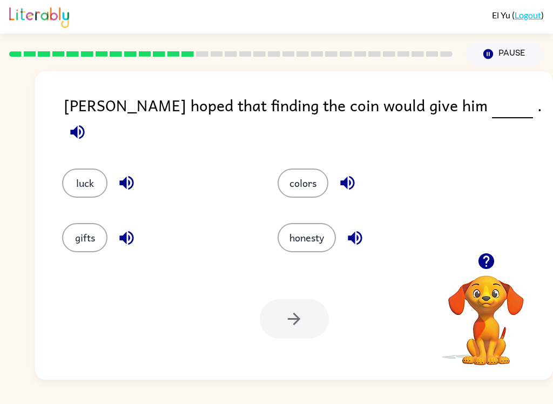
click at [74, 185] on button "luck" at bounding box center [84, 183] width 45 height 29
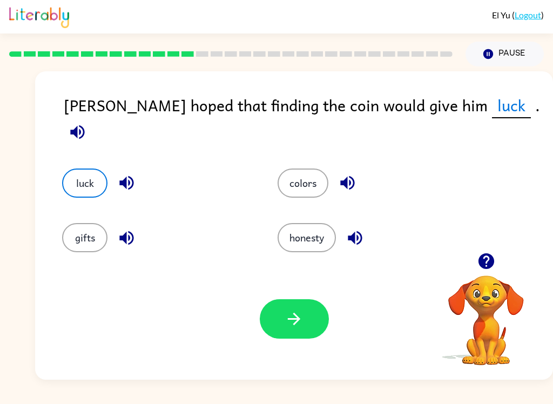
click at [321, 321] on button "button" at bounding box center [294, 318] width 69 height 39
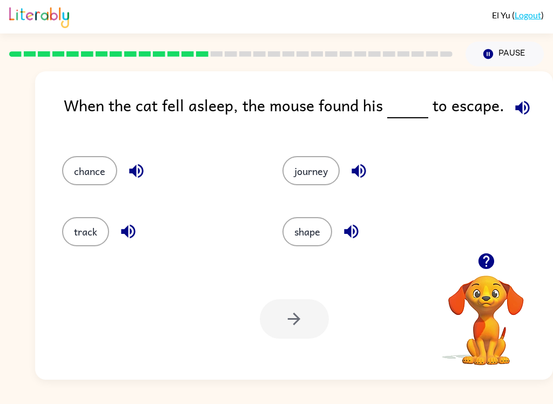
click at [326, 223] on button "shape" at bounding box center [307, 231] width 50 height 29
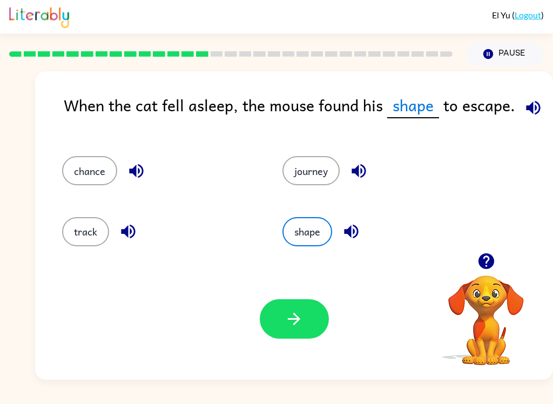
click at [56, 162] on div "chance" at bounding box center [152, 166] width 220 height 60
click at [291, 338] on button "button" at bounding box center [294, 318] width 69 height 39
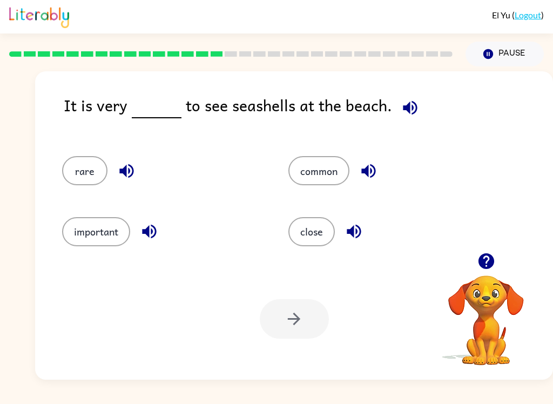
click at [82, 175] on button "rare" at bounding box center [84, 170] width 45 height 29
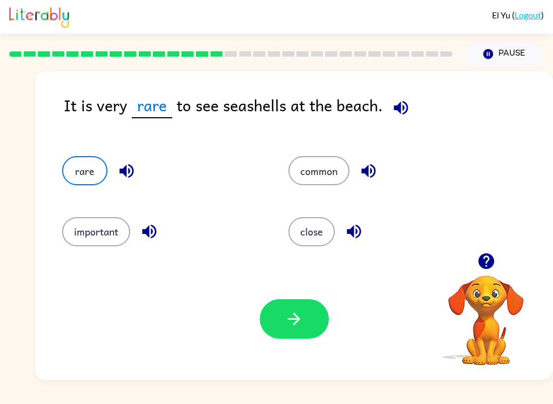
click at [85, 240] on button "important" at bounding box center [96, 231] width 68 height 29
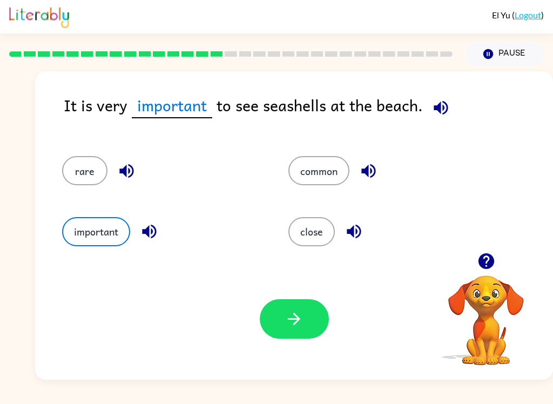
click at [338, 183] on button "common" at bounding box center [318, 170] width 61 height 29
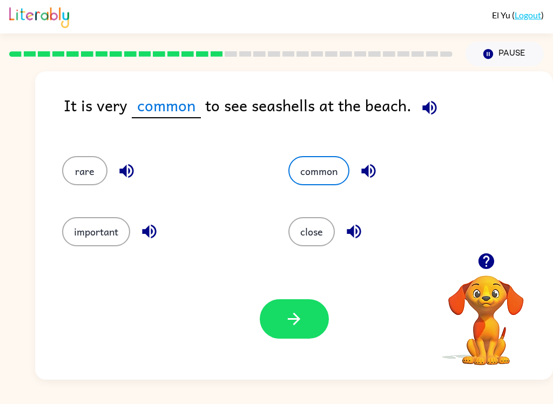
click at [78, 180] on button "rare" at bounding box center [84, 170] width 45 height 29
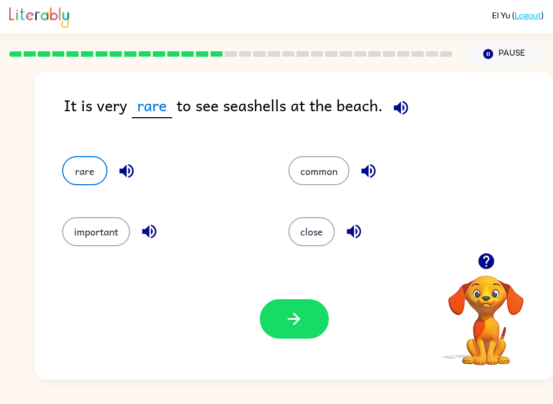
click at [318, 319] on button "button" at bounding box center [294, 318] width 69 height 39
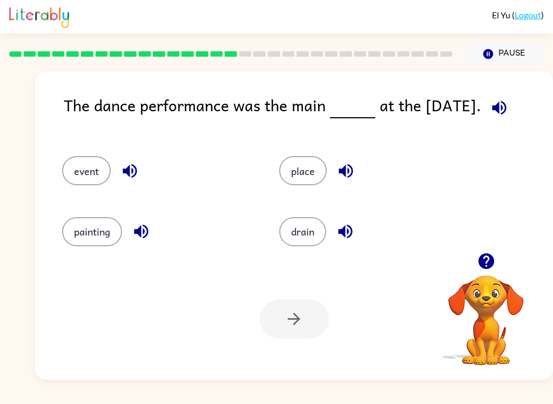
click at [87, 174] on button "event" at bounding box center [86, 170] width 49 height 29
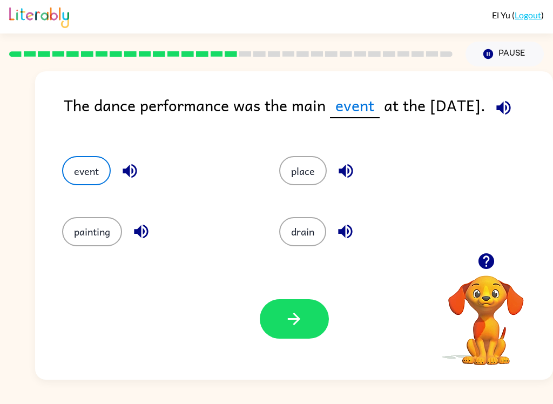
click at [316, 328] on button "button" at bounding box center [294, 318] width 69 height 39
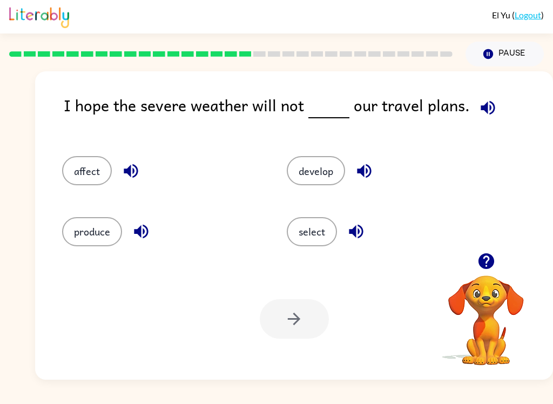
click at [85, 164] on button "affect" at bounding box center [87, 170] width 50 height 29
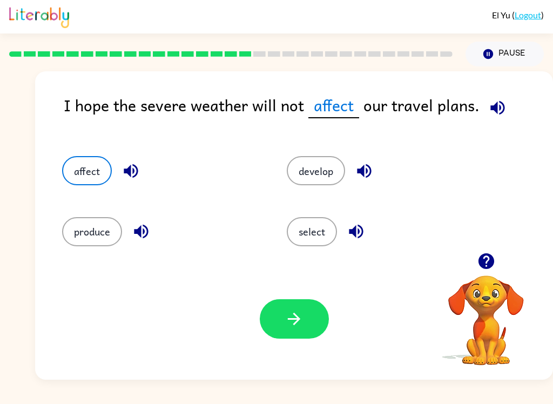
click at [311, 321] on button "button" at bounding box center [294, 318] width 69 height 39
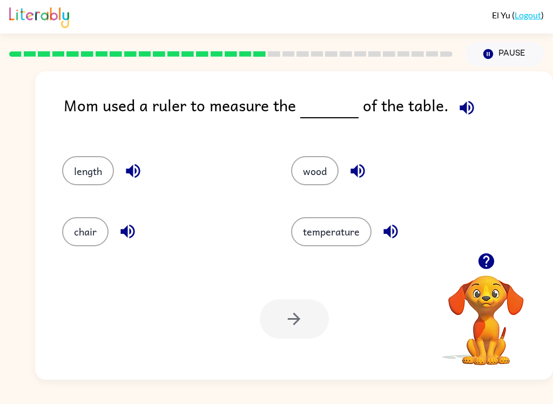
click at [102, 167] on button "length" at bounding box center [88, 170] width 52 height 29
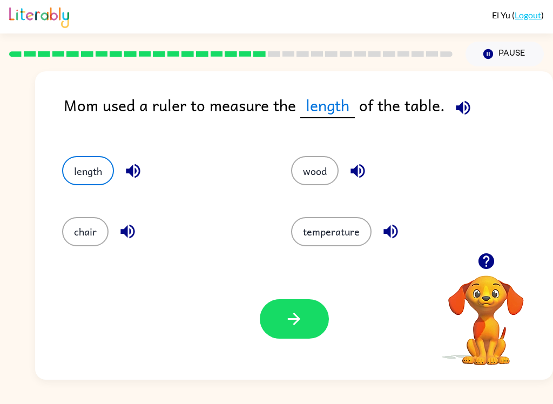
click at [320, 318] on button "button" at bounding box center [294, 318] width 69 height 39
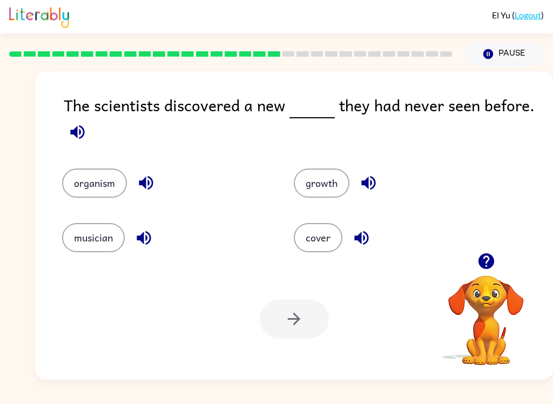
click at [336, 197] on button "growth" at bounding box center [322, 183] width 56 height 29
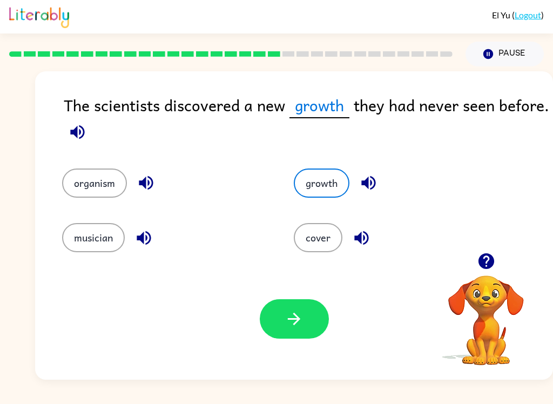
click at [85, 234] on button "musician" at bounding box center [93, 237] width 63 height 29
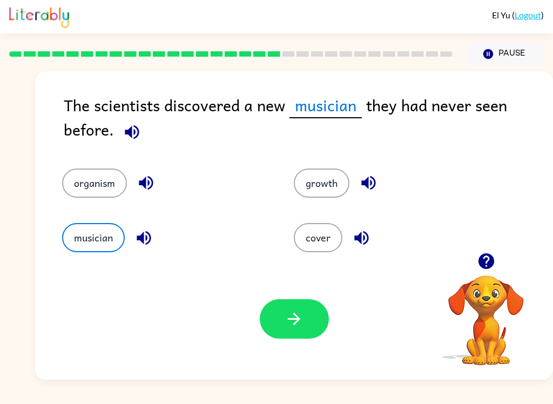
click at [305, 331] on button "button" at bounding box center [294, 318] width 69 height 39
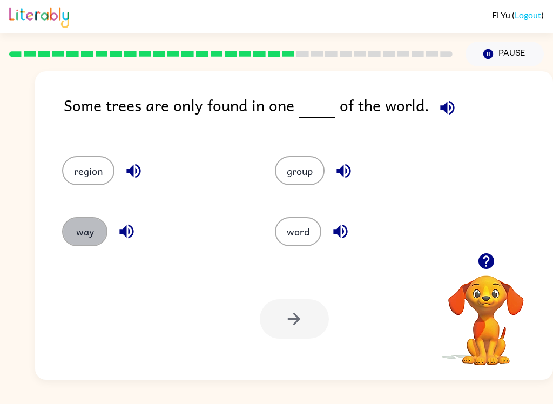
click at [96, 238] on button "way" at bounding box center [84, 231] width 45 height 29
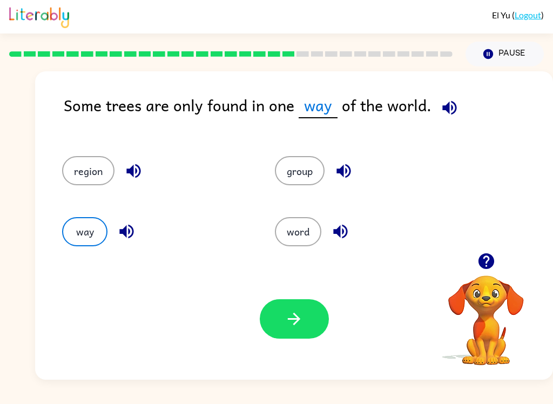
click at [310, 185] on button "group" at bounding box center [300, 170] width 50 height 29
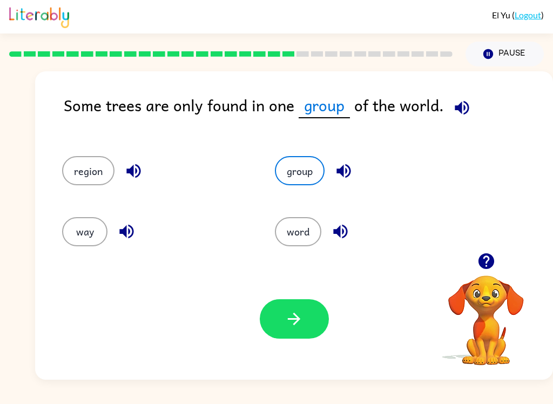
click at [73, 231] on button "way" at bounding box center [84, 231] width 45 height 29
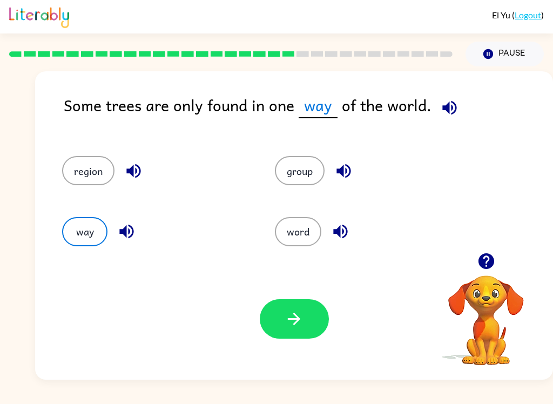
click at [302, 326] on icon "button" at bounding box center [294, 318] width 19 height 19
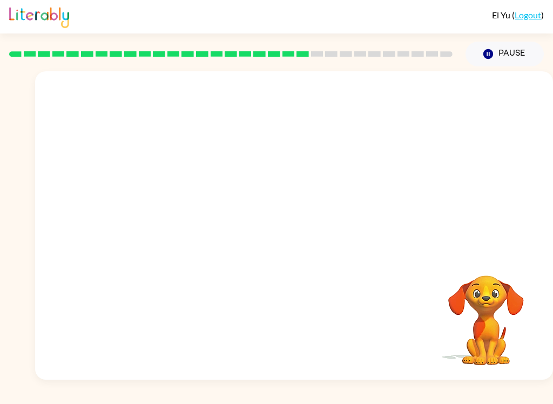
click at [497, 61] on button "Pause Pause" at bounding box center [505, 54] width 78 height 25
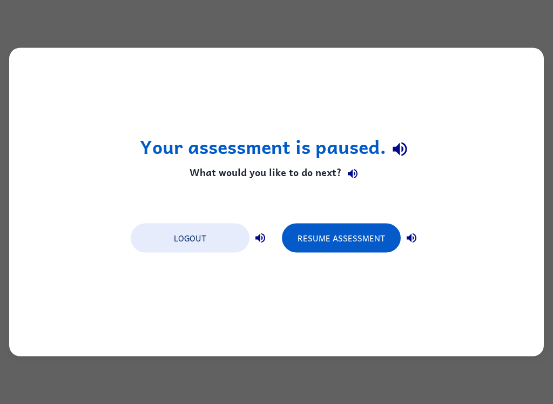
click at [351, 250] on button "Resume Assessment" at bounding box center [341, 238] width 119 height 29
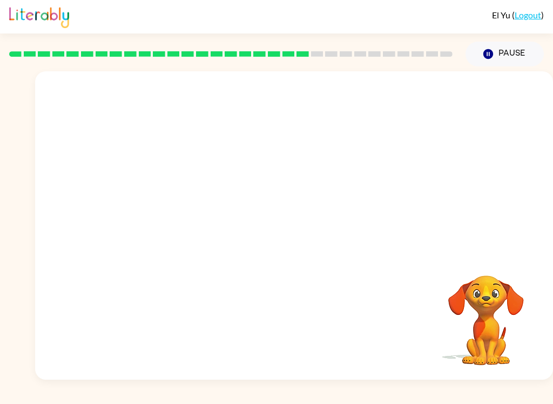
click at [206, 230] on video "Your browser must support playing .mp4 files to use Literably. Please try using…" at bounding box center [294, 161] width 518 height 181
click at [204, 236] on video "Your browser must support playing .mp4 files to use Literably. Please try using…" at bounding box center [294, 161] width 518 height 181
click at [302, 233] on icon "button" at bounding box center [294, 230] width 19 height 19
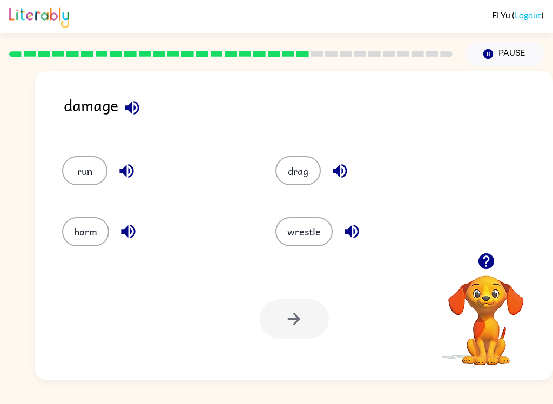
click at [104, 237] on button "harm" at bounding box center [85, 231] width 47 height 29
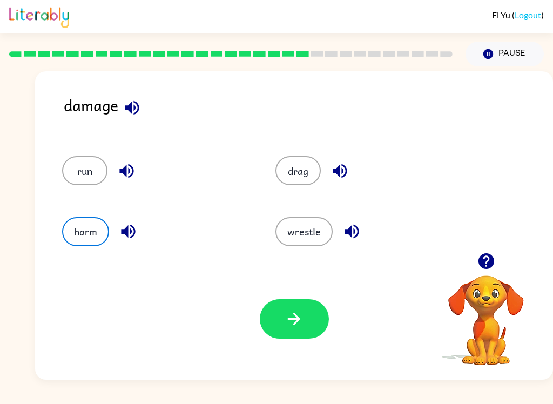
click at [306, 319] on button "button" at bounding box center [294, 318] width 69 height 39
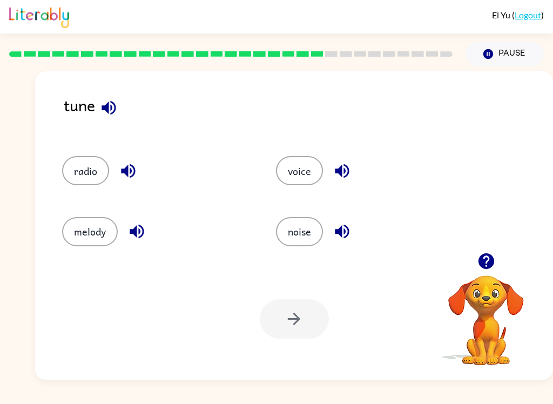
click at [105, 242] on button "melody" at bounding box center [90, 231] width 56 height 29
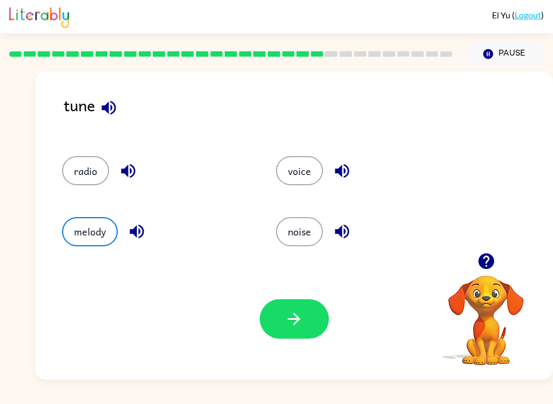
click at [295, 312] on icon "button" at bounding box center [294, 318] width 19 height 19
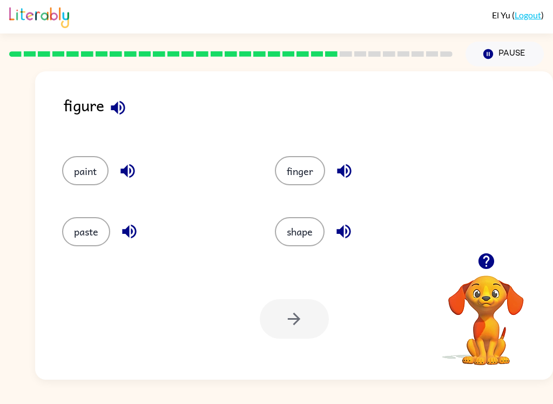
click at [313, 244] on button "shape" at bounding box center [300, 231] width 50 height 29
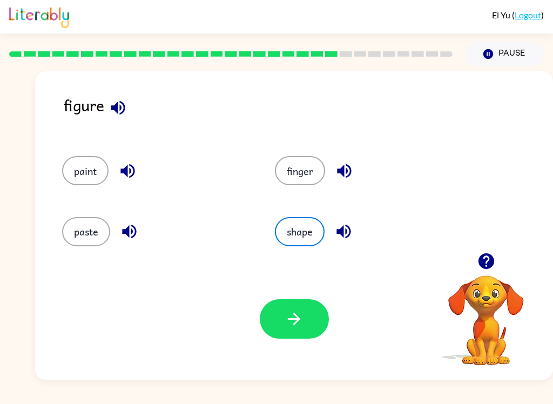
click at [301, 172] on button "finger" at bounding box center [300, 170] width 50 height 29
click at [297, 246] on button "shape" at bounding box center [300, 231] width 50 height 29
click at [296, 315] on icon "button" at bounding box center [294, 319] width 12 height 12
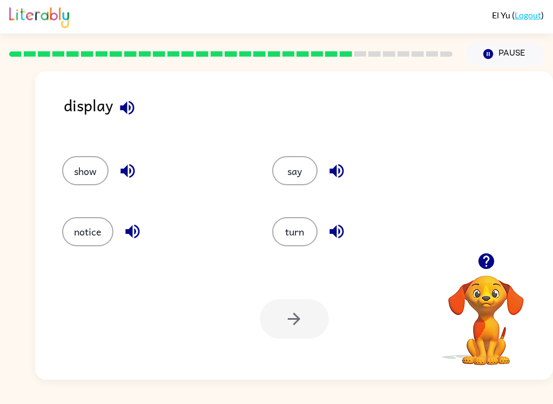
click at [75, 254] on div "notice" at bounding box center [147, 227] width 210 height 60
click at [104, 230] on button "notice" at bounding box center [87, 231] width 51 height 29
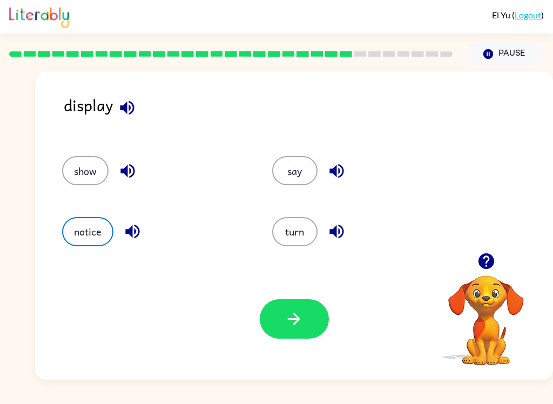
click at [274, 327] on button "button" at bounding box center [294, 318] width 69 height 39
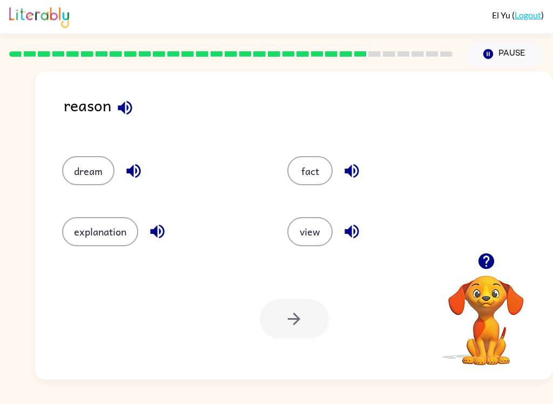
click at [112, 244] on button "explanation" at bounding box center [100, 231] width 76 height 29
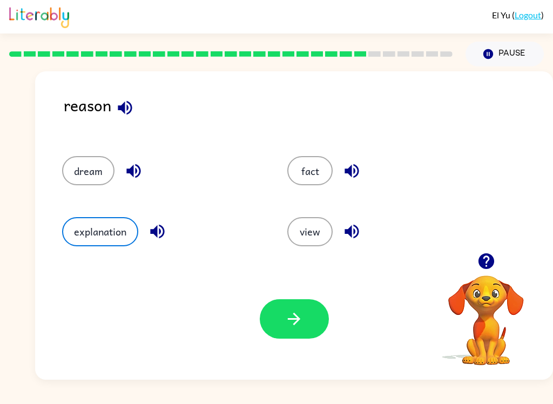
click at [314, 335] on button "button" at bounding box center [294, 318] width 69 height 39
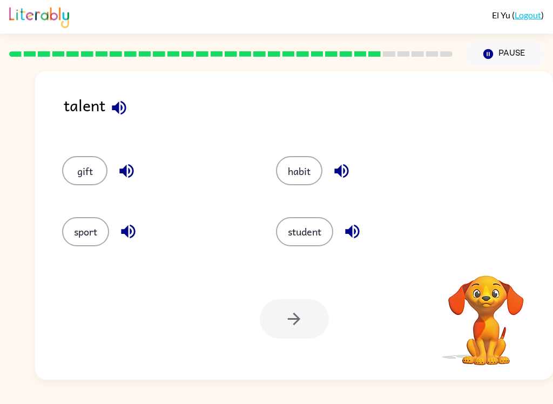
click at [73, 200] on div "sport" at bounding box center [149, 227] width 214 height 60
click at [333, 328] on div "Your browser must support playing .mp4 files to use Literably. Please try using…" at bounding box center [294, 319] width 518 height 122
click at [78, 184] on button "gift" at bounding box center [84, 170] width 45 height 29
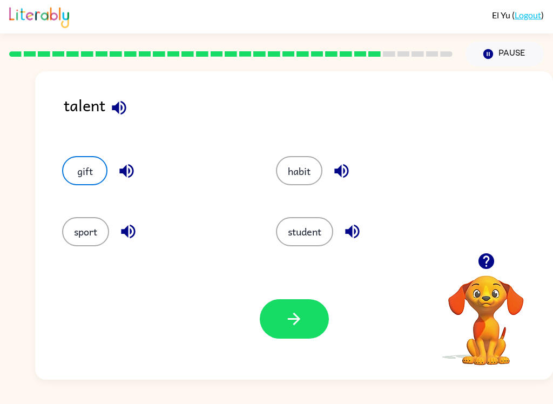
click at [294, 324] on icon "button" at bounding box center [294, 318] width 19 height 19
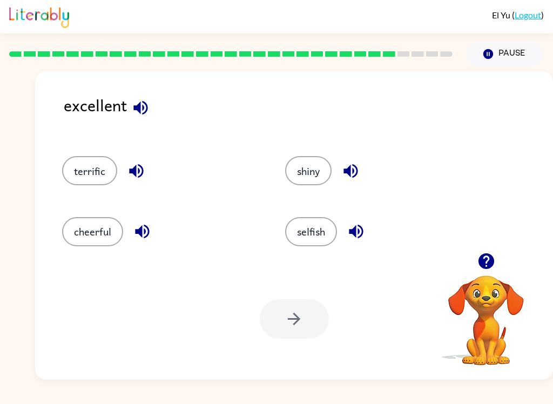
click at [83, 234] on button "cheerful" at bounding box center [92, 231] width 61 height 29
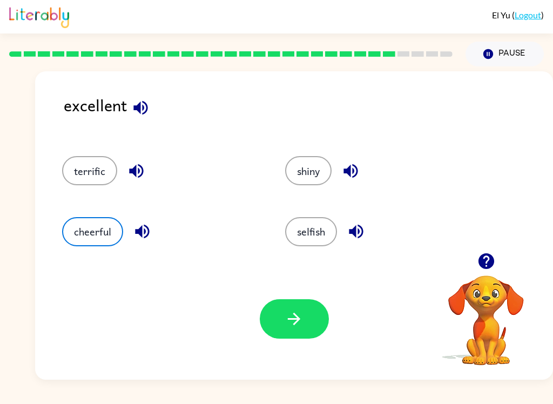
click at [307, 321] on button "button" at bounding box center [294, 318] width 69 height 39
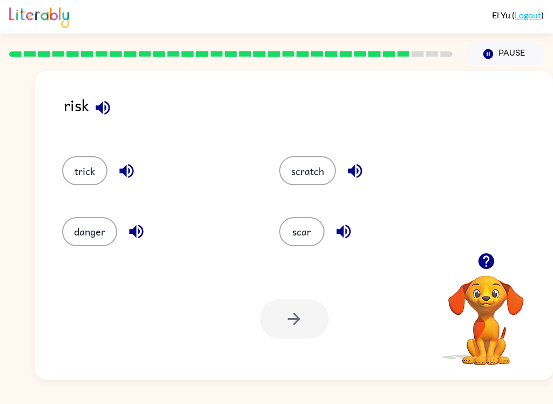
click at [87, 240] on button "danger" at bounding box center [89, 231] width 55 height 29
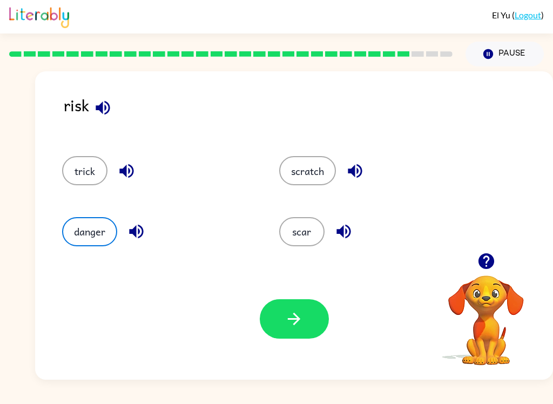
click at [316, 329] on button "button" at bounding box center [294, 318] width 69 height 39
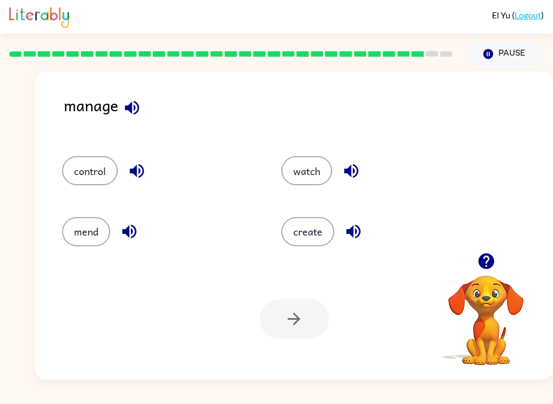
click at [308, 245] on button "create" at bounding box center [307, 231] width 53 height 29
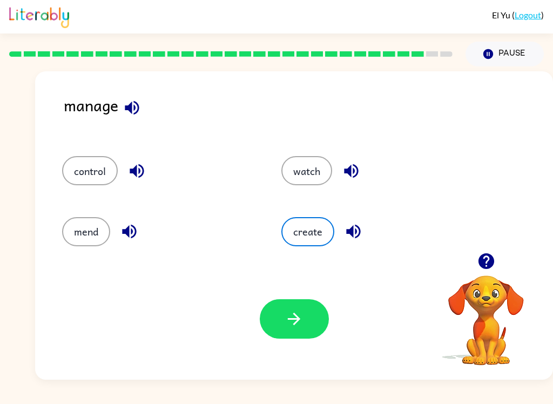
click at [314, 317] on button "button" at bounding box center [294, 318] width 69 height 39
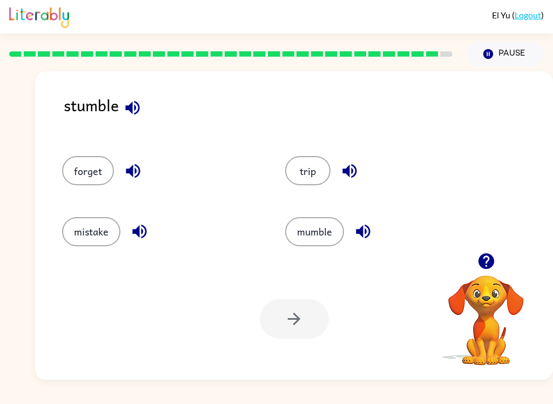
click at [309, 181] on button "trip" at bounding box center [307, 170] width 45 height 29
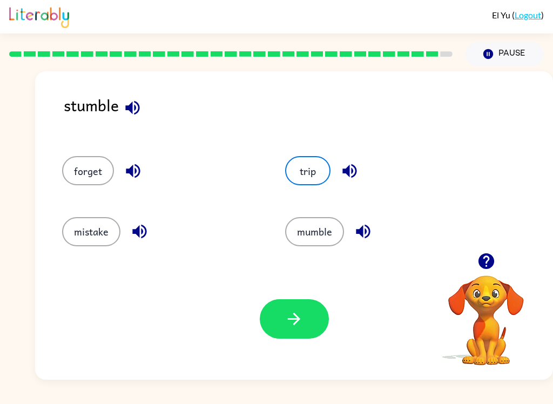
click at [294, 366] on div "Your browser must support playing .mp4 files to use Literably. Please try using…" at bounding box center [294, 319] width 518 height 122
click at [305, 317] on button "button" at bounding box center [294, 318] width 69 height 39
